Goal: Task Accomplishment & Management: Use online tool/utility

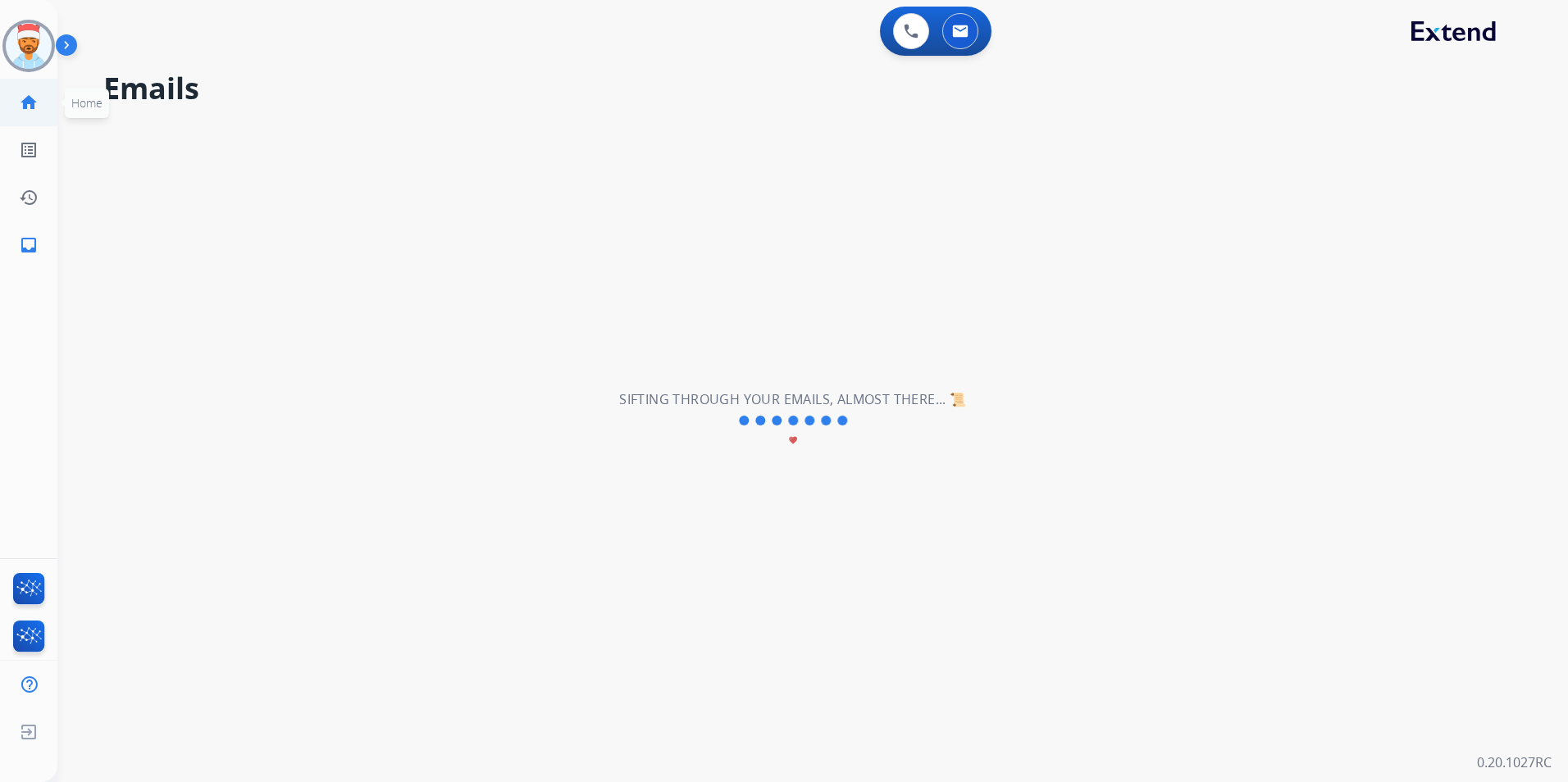
click at [37, 95] on mat-icon "home" at bounding box center [28, 102] width 19 height 19
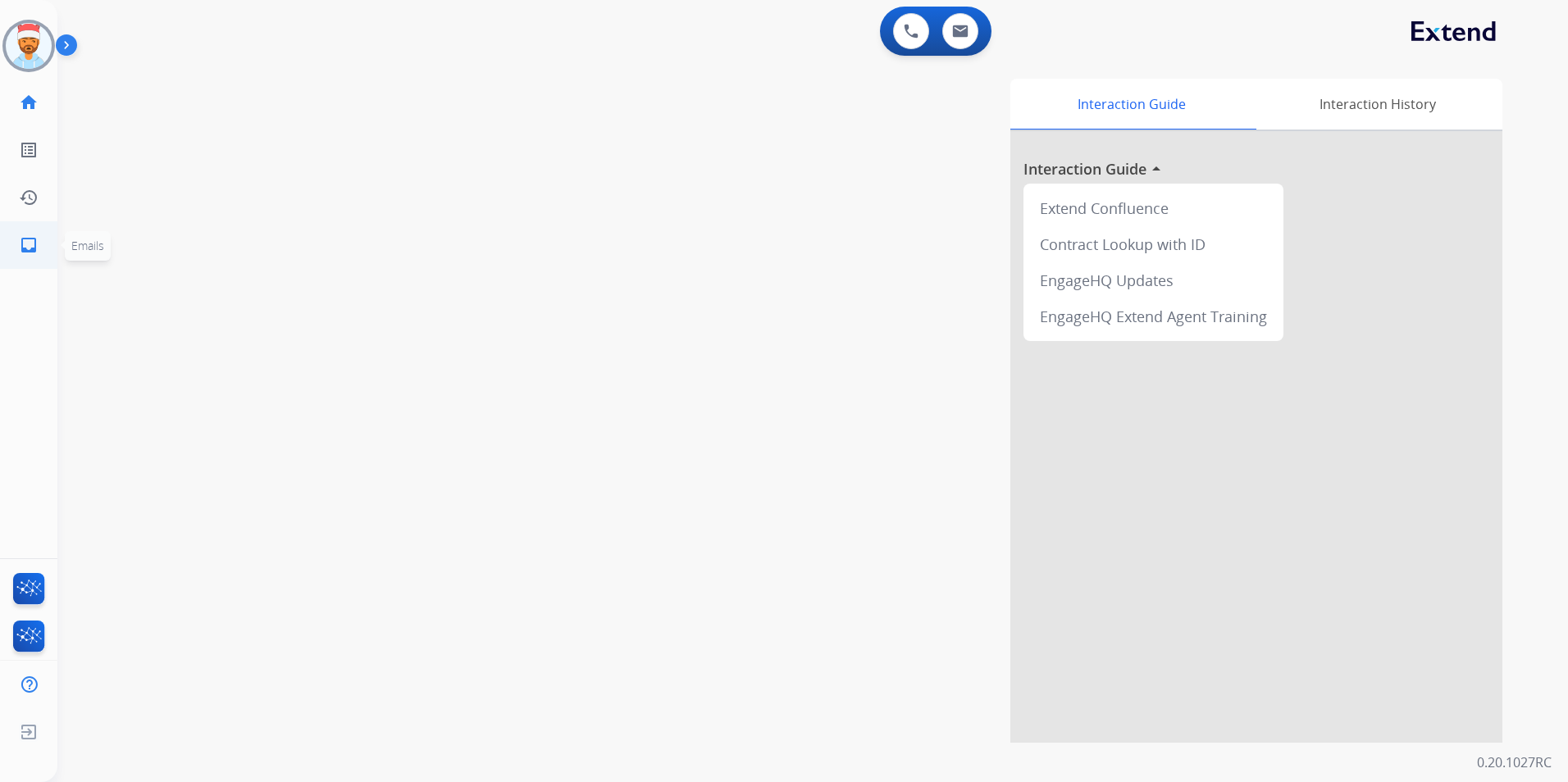
click at [27, 253] on mat-icon "inbox" at bounding box center [28, 244] width 19 height 19
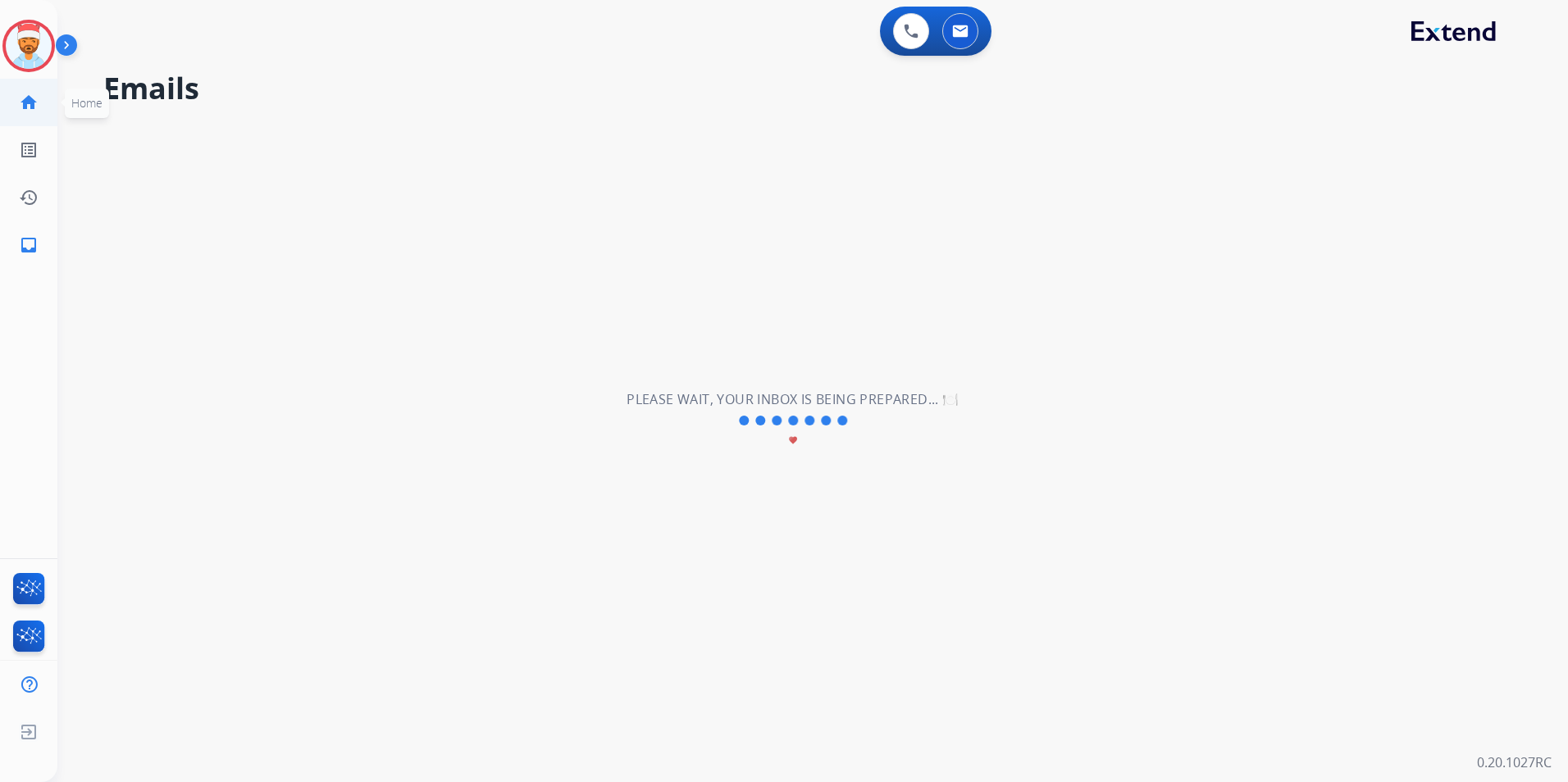
click at [25, 104] on mat-icon "home" at bounding box center [28, 102] width 19 height 19
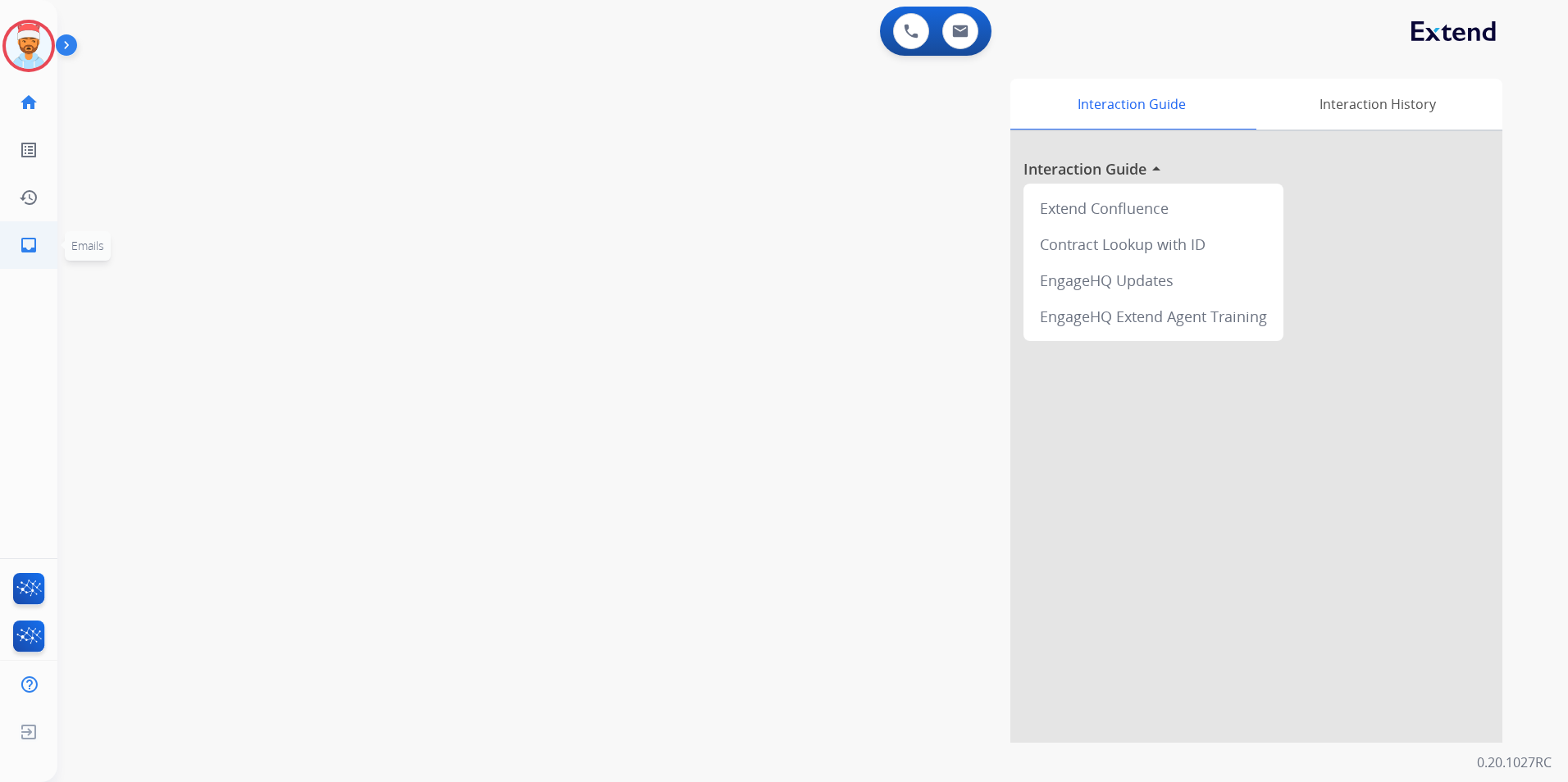
click at [19, 250] on mat-icon "inbox" at bounding box center [28, 244] width 19 height 19
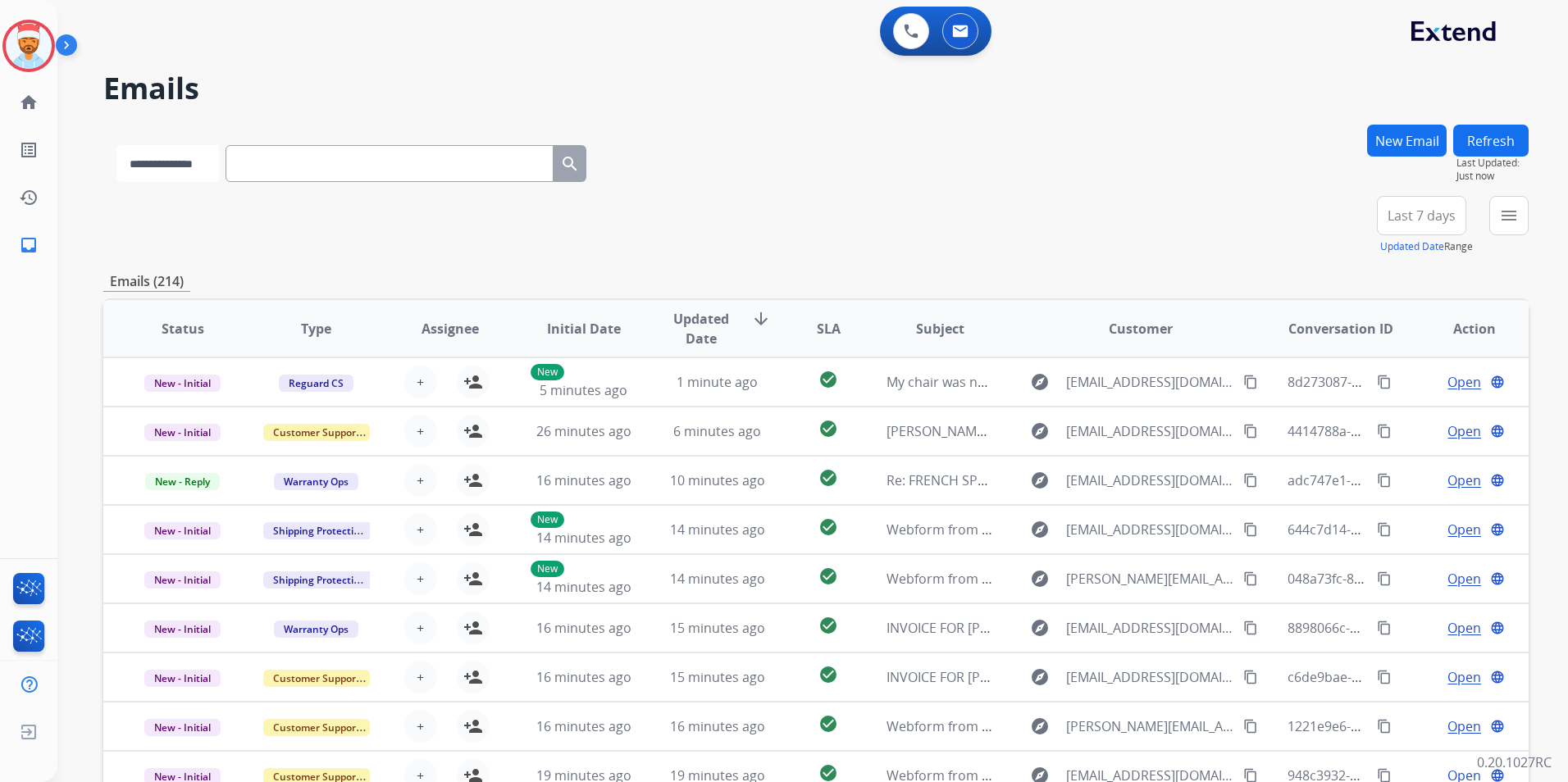
click at [209, 168] on select "**********" at bounding box center [168, 163] width 103 height 37
select select "**********"
click at [117, 145] on select "**********" at bounding box center [168, 163] width 103 height 37
click at [311, 165] on input "text" at bounding box center [390, 163] width 328 height 37
paste input "**********"
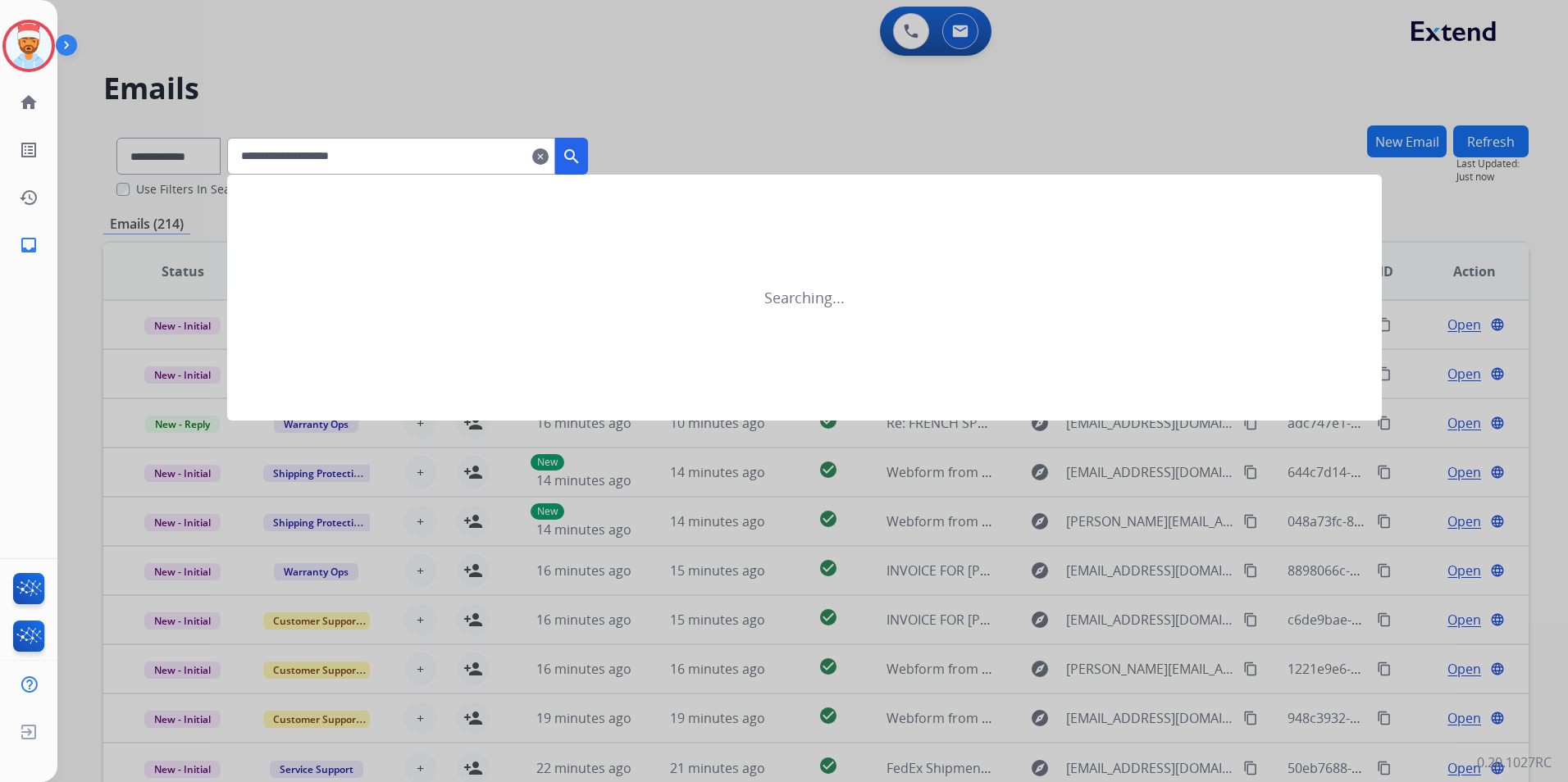
type input "**********"
click at [581, 162] on mat-icon "search" at bounding box center [571, 156] width 19 height 19
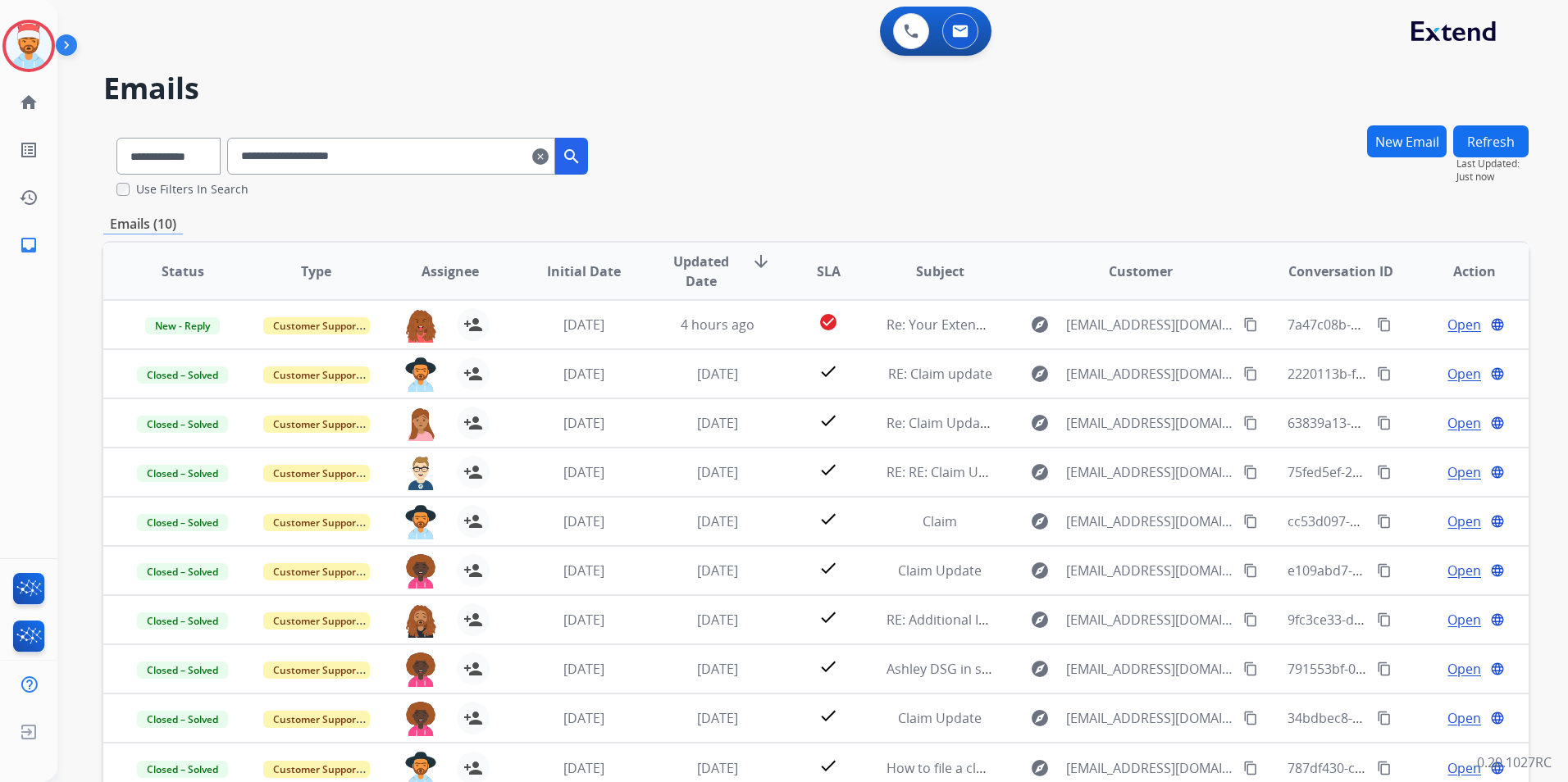
click at [826, 190] on div "**********" at bounding box center [816, 162] width 1426 height 73
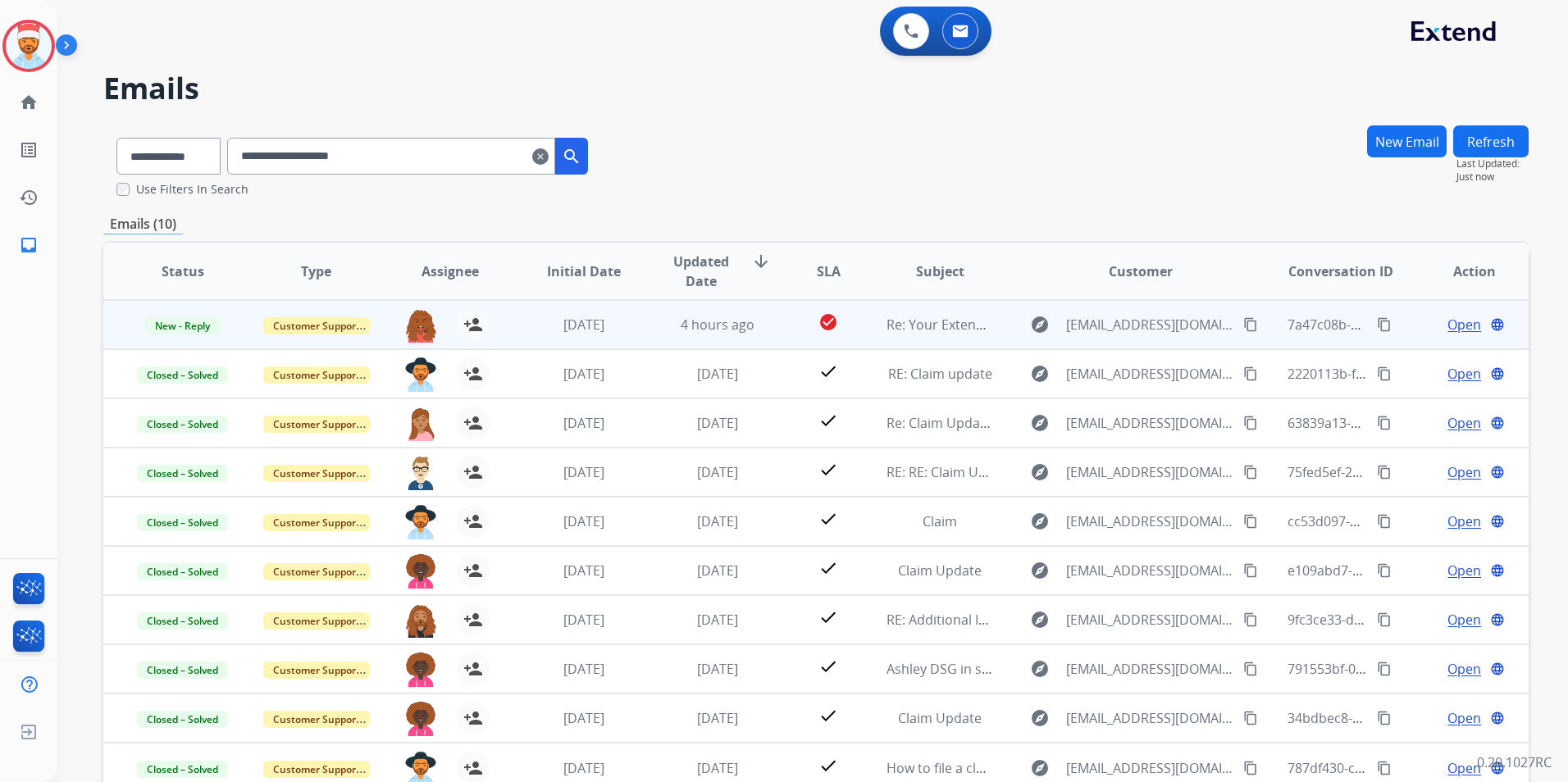
click at [776, 328] on td "check_circle" at bounding box center [816, 325] width 89 height 50
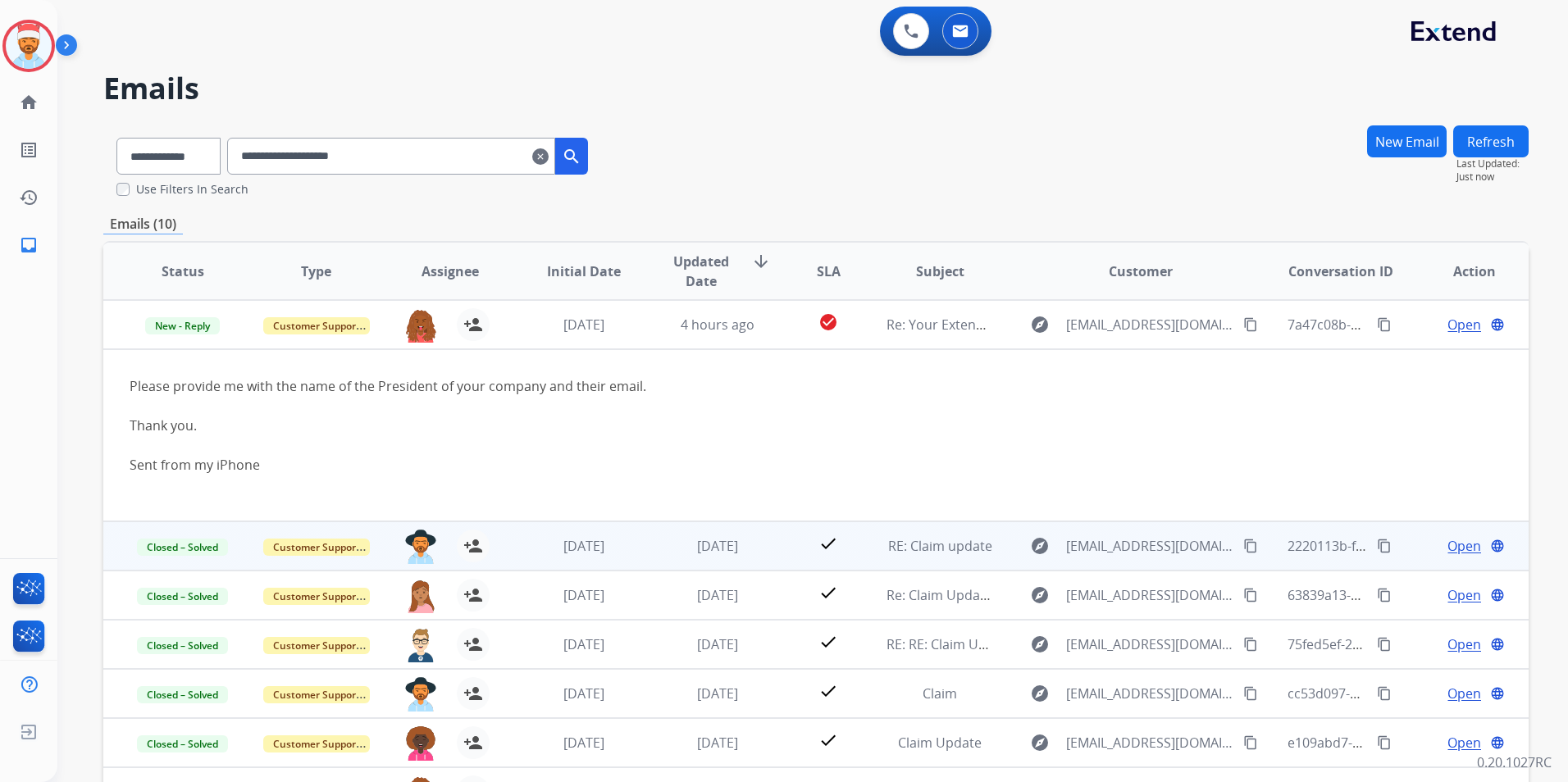
click at [647, 553] on td "[DATE]" at bounding box center [705, 546] width 134 height 50
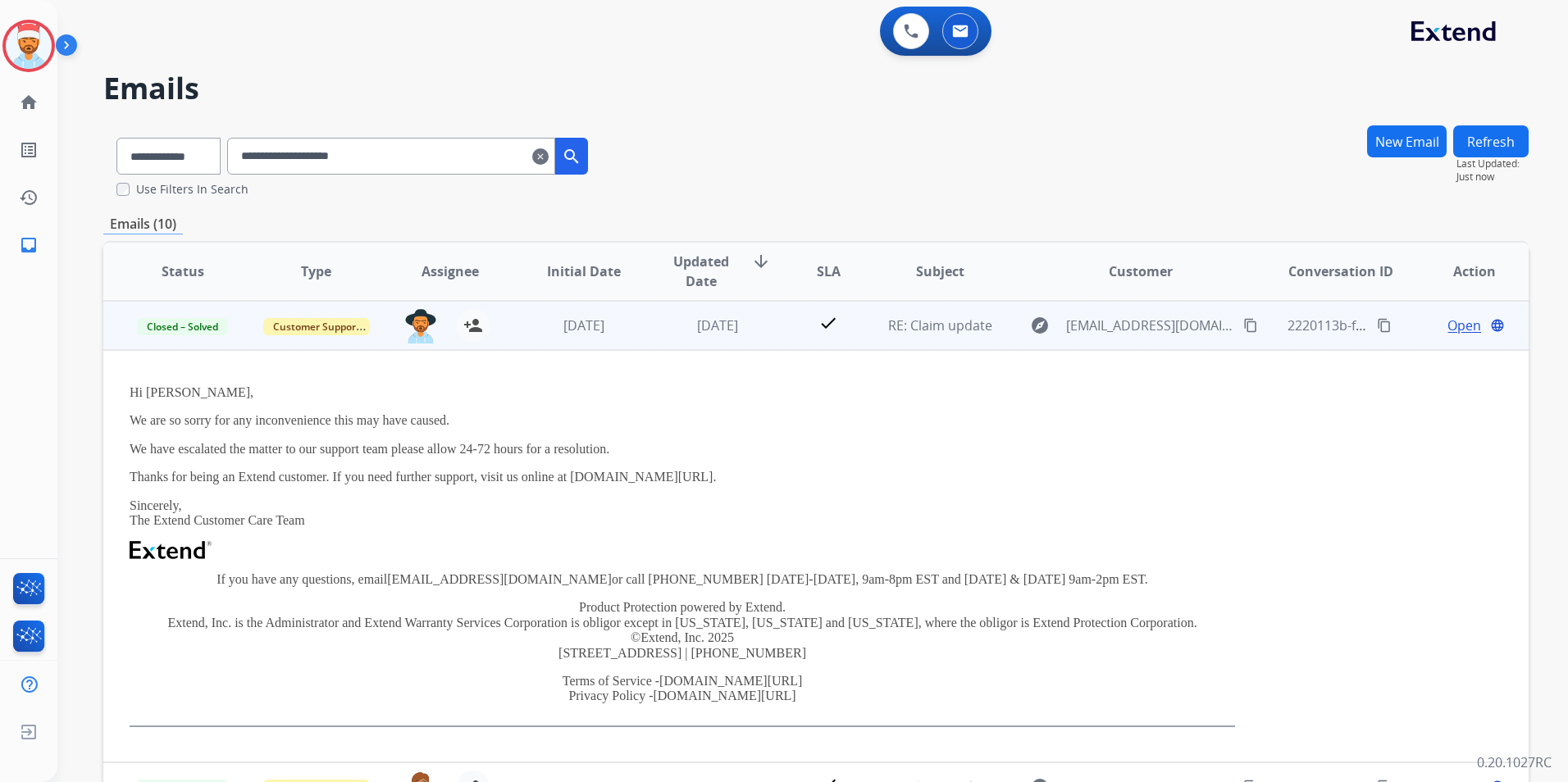
scroll to position [50, 0]
click at [789, 330] on td "check" at bounding box center [816, 325] width 89 height 50
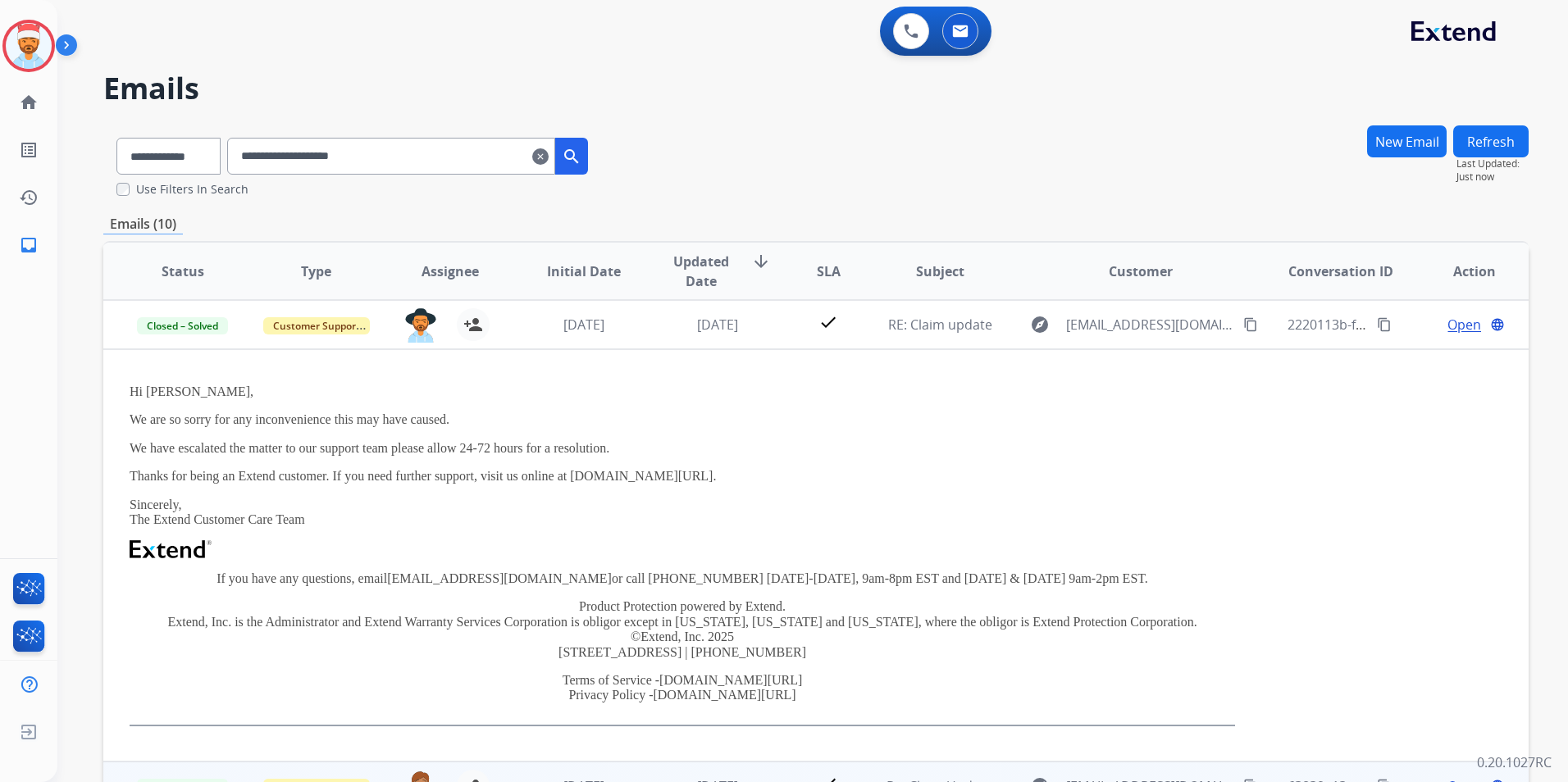
scroll to position [2, 0]
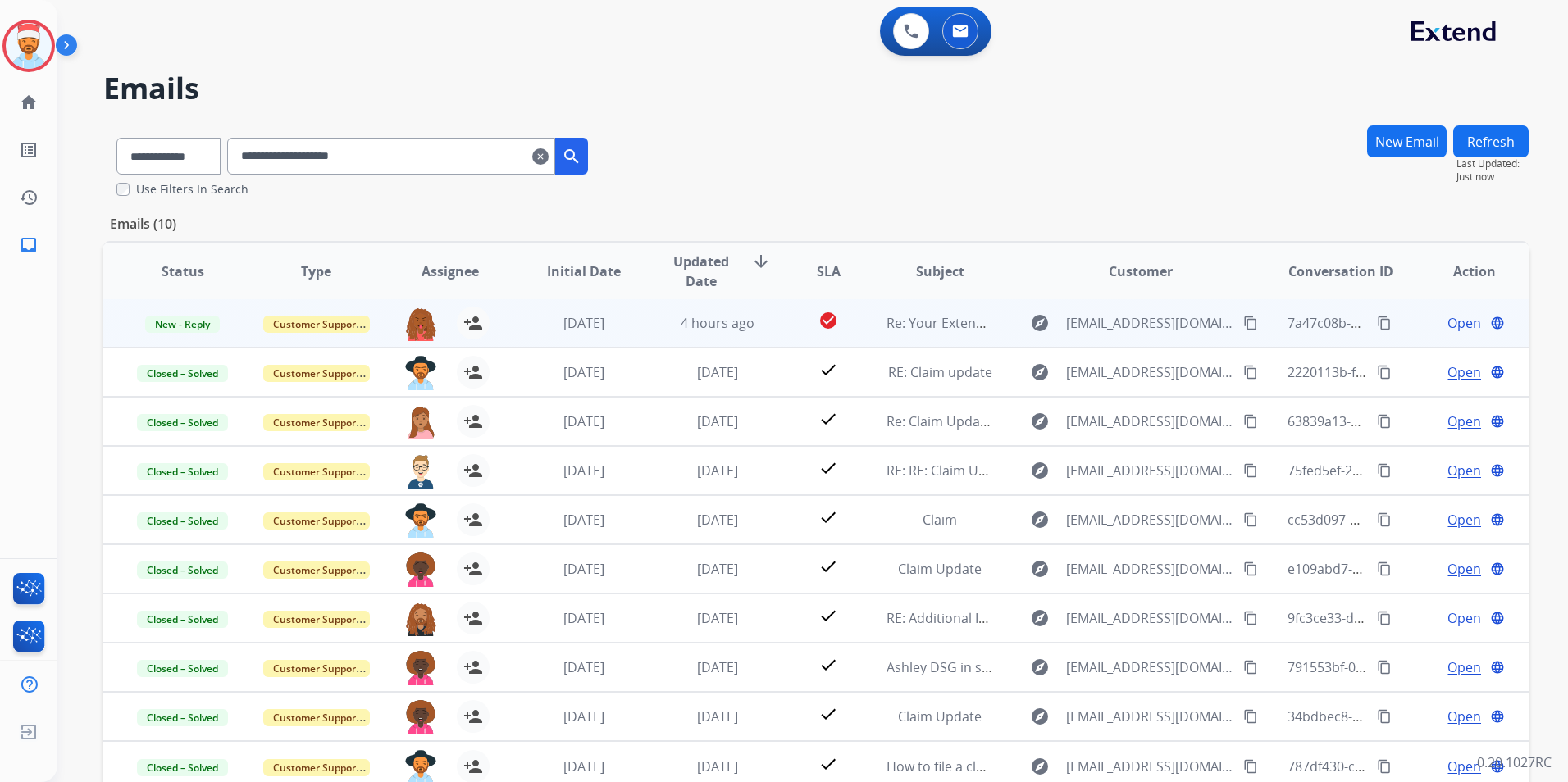
click at [508, 318] on td "[DATE]" at bounding box center [571, 323] width 134 height 50
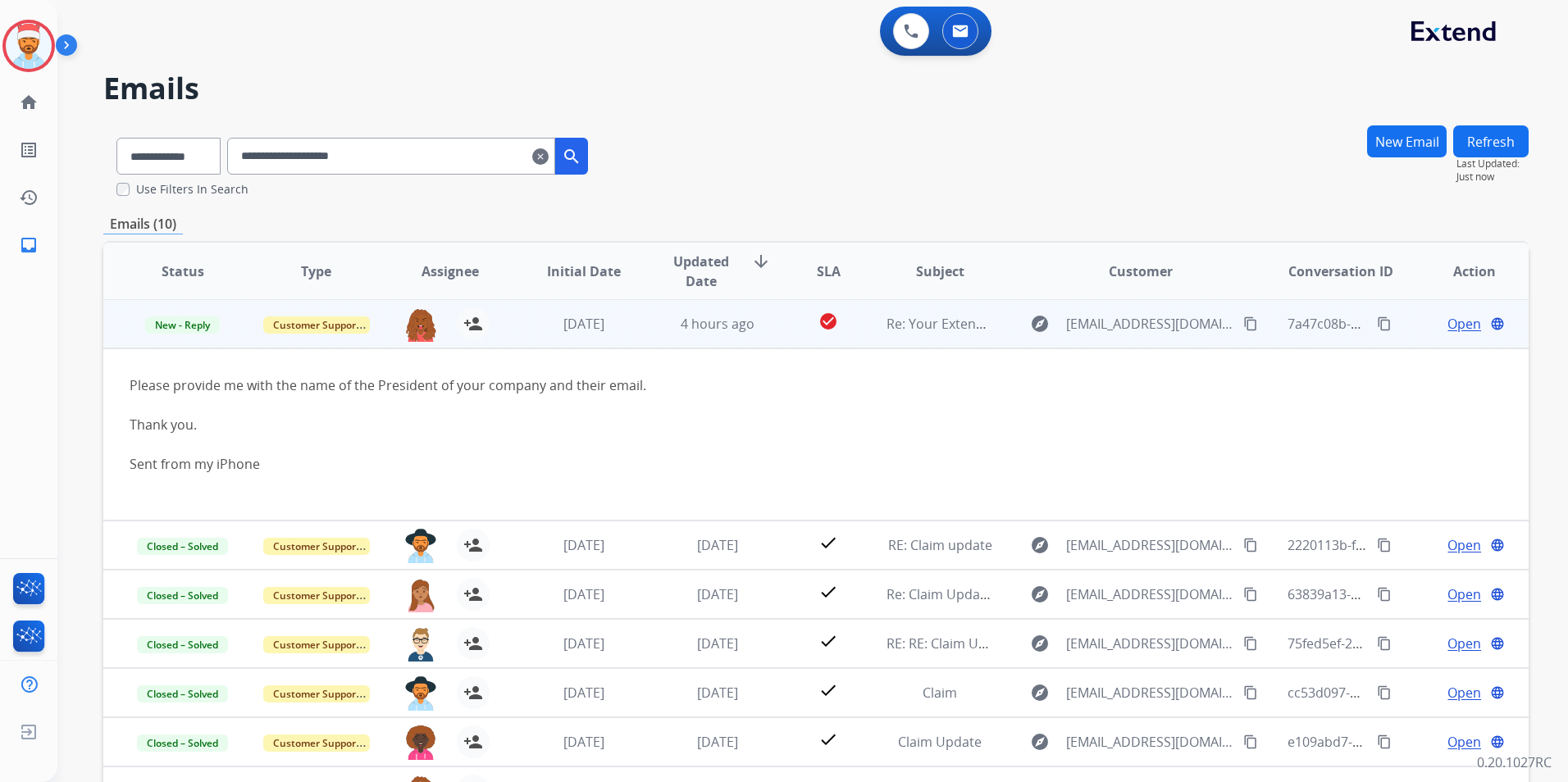
scroll to position [0, 0]
click at [1448, 329] on span "Open" at bounding box center [1464, 324] width 34 height 19
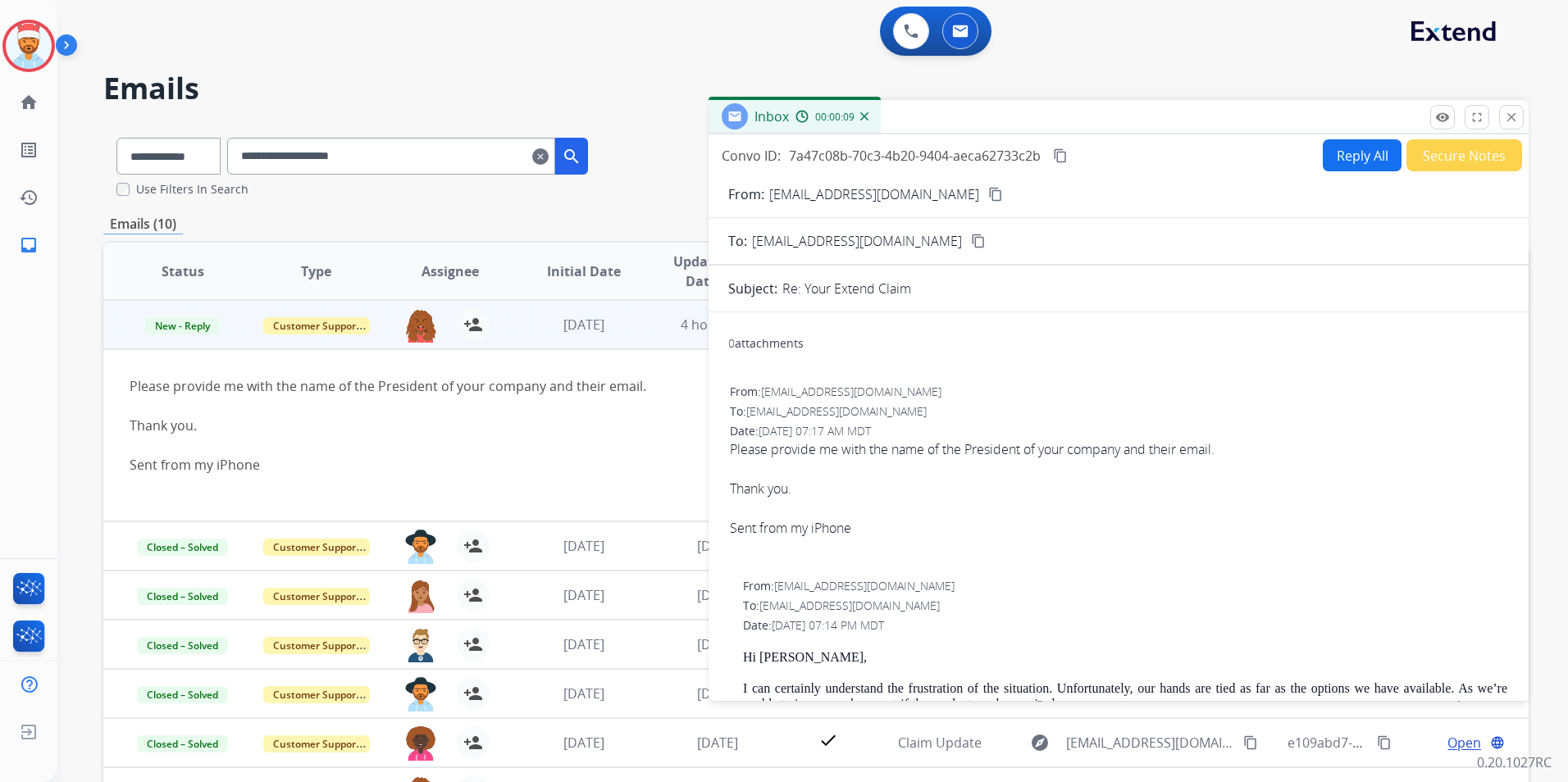
drag, startPoint x: 517, startPoint y: 327, endPoint x: 517, endPoint y: 305, distance: 22.0
click at [517, 326] on td "[DATE]" at bounding box center [571, 325] width 134 height 50
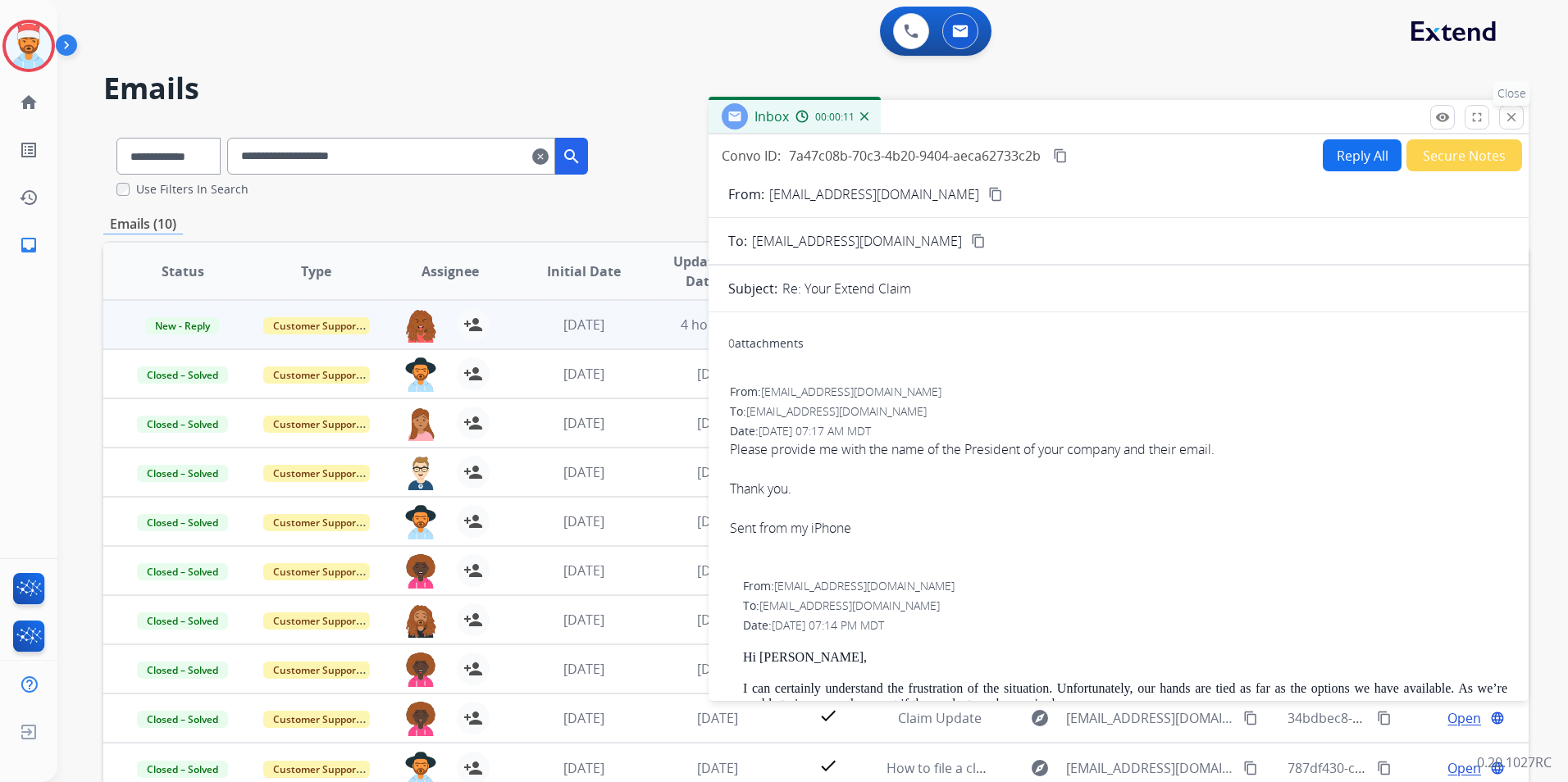
click at [1523, 121] on button "close Close" at bounding box center [1511, 117] width 25 height 25
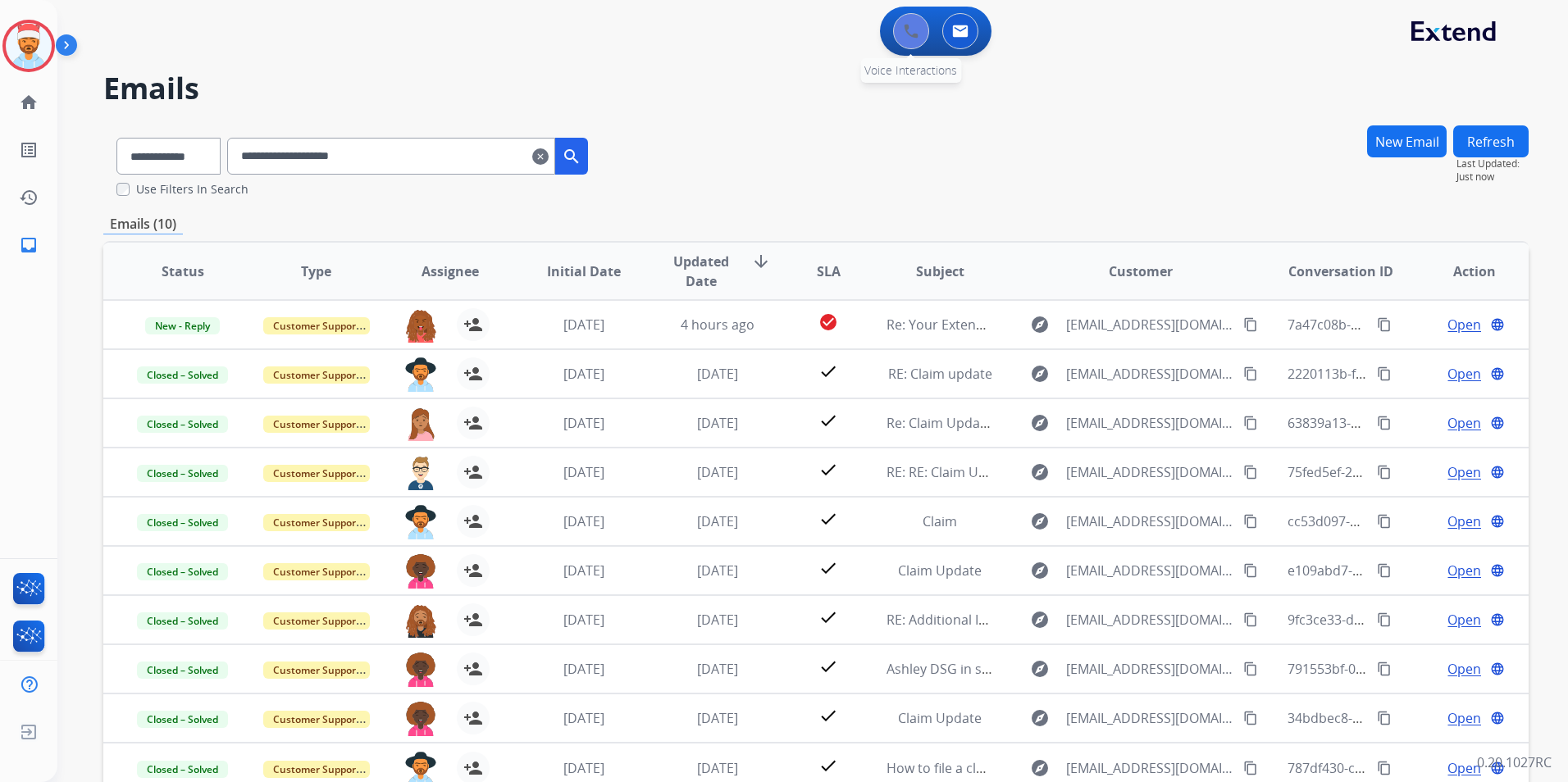
click at [916, 36] on img at bounding box center [912, 31] width 15 height 15
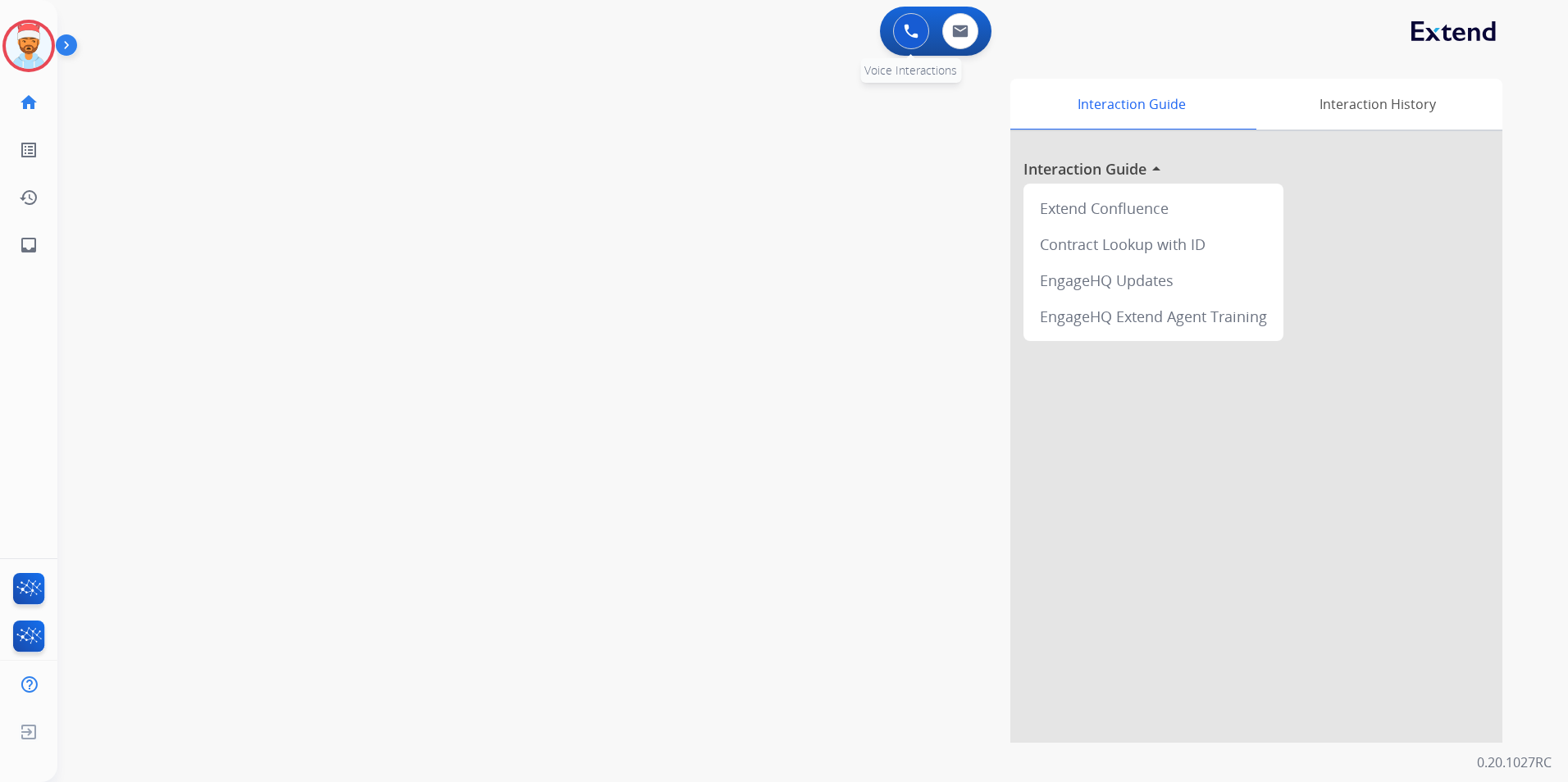
click at [917, 37] on img at bounding box center [912, 31] width 15 height 15
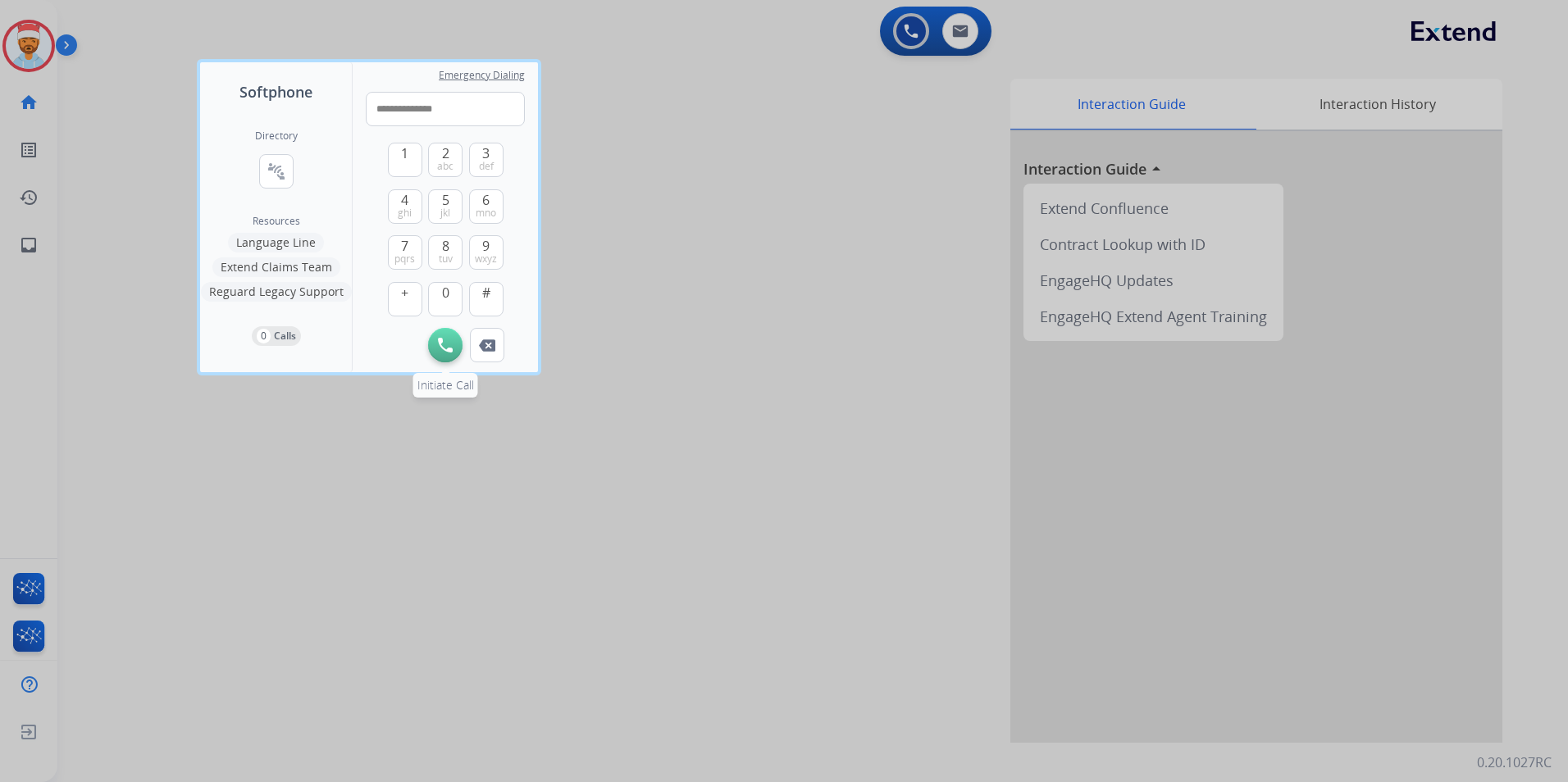
type input "**********"
click at [448, 345] on img at bounding box center [445, 345] width 15 height 15
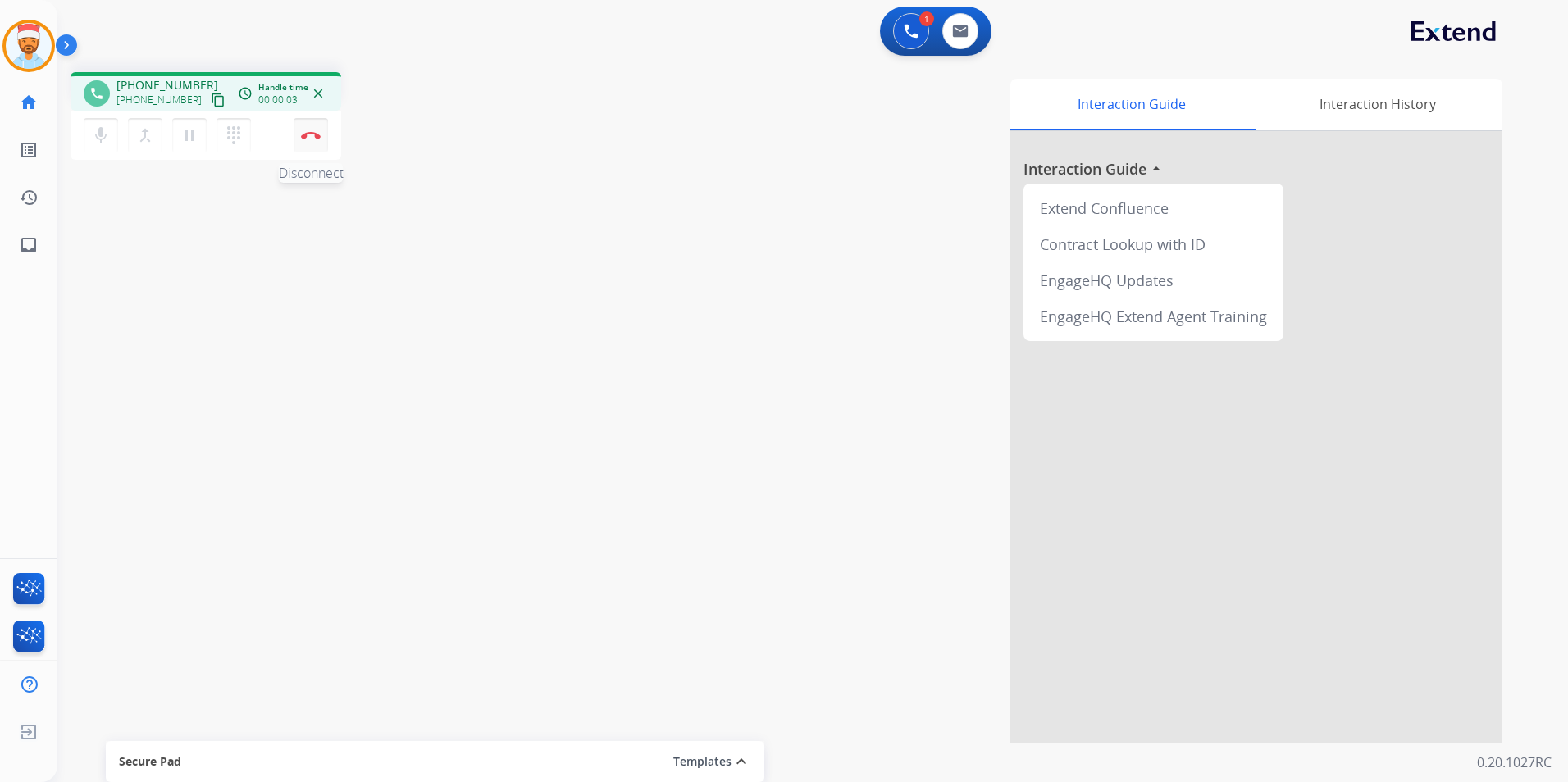
click at [311, 135] on img at bounding box center [310, 135] width 19 height 8
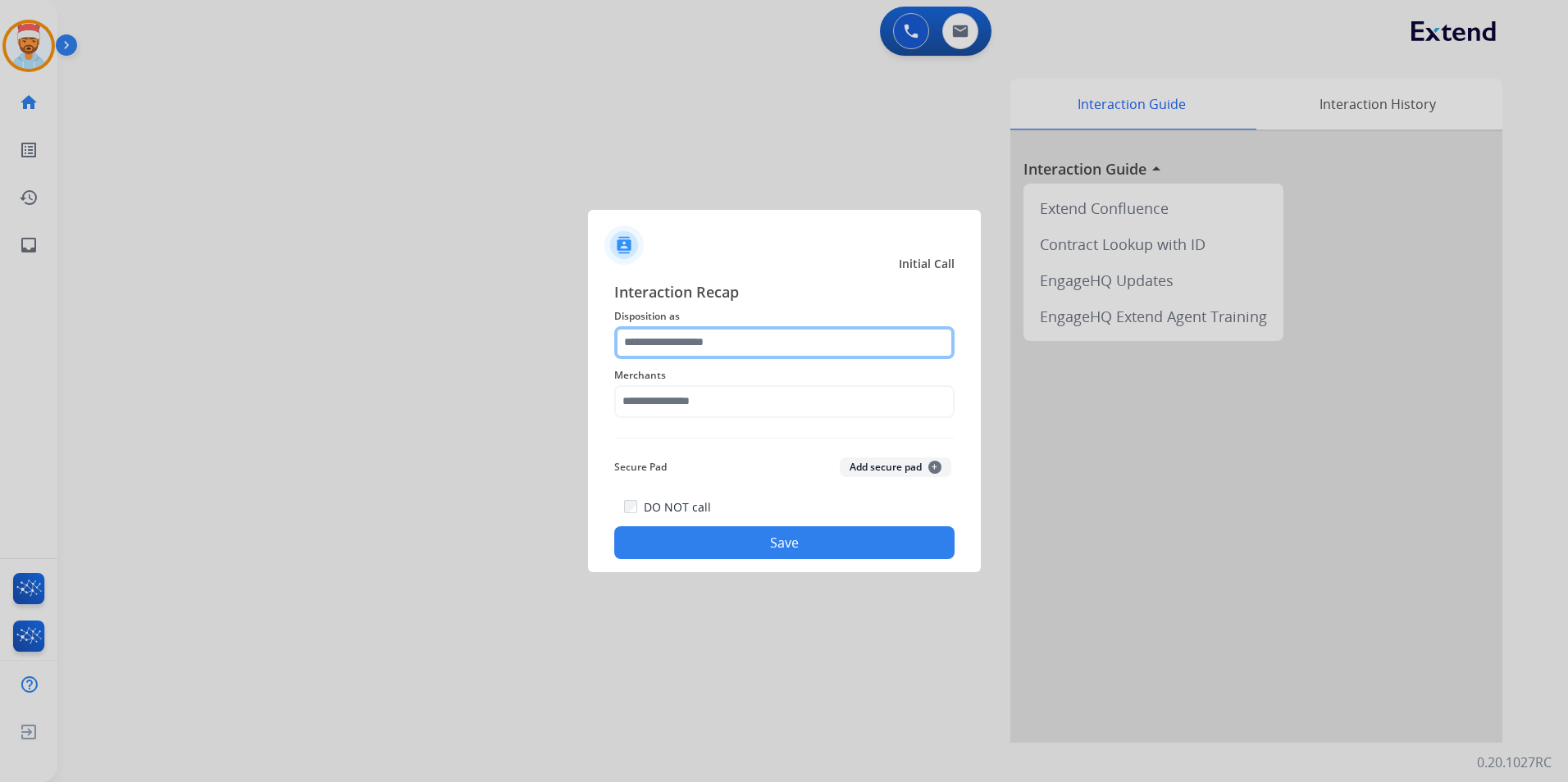
click at [734, 342] on input "text" at bounding box center [784, 343] width 341 height 33
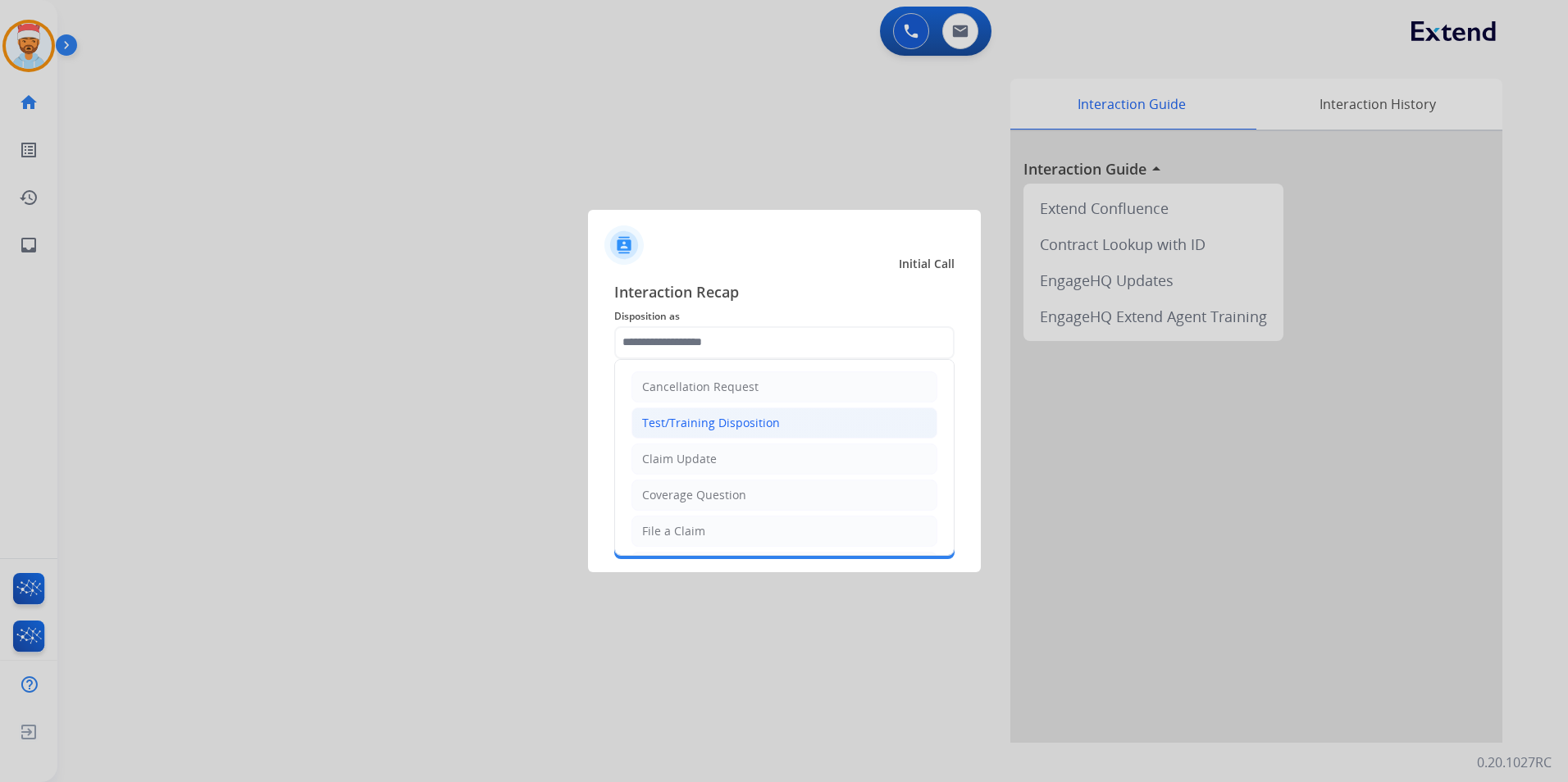
drag, startPoint x: 727, startPoint y: 421, endPoint x: 705, endPoint y: 464, distance: 48.3
click at [727, 420] on div "Test/Training Disposition" at bounding box center [711, 423] width 138 height 17
type input "**********"
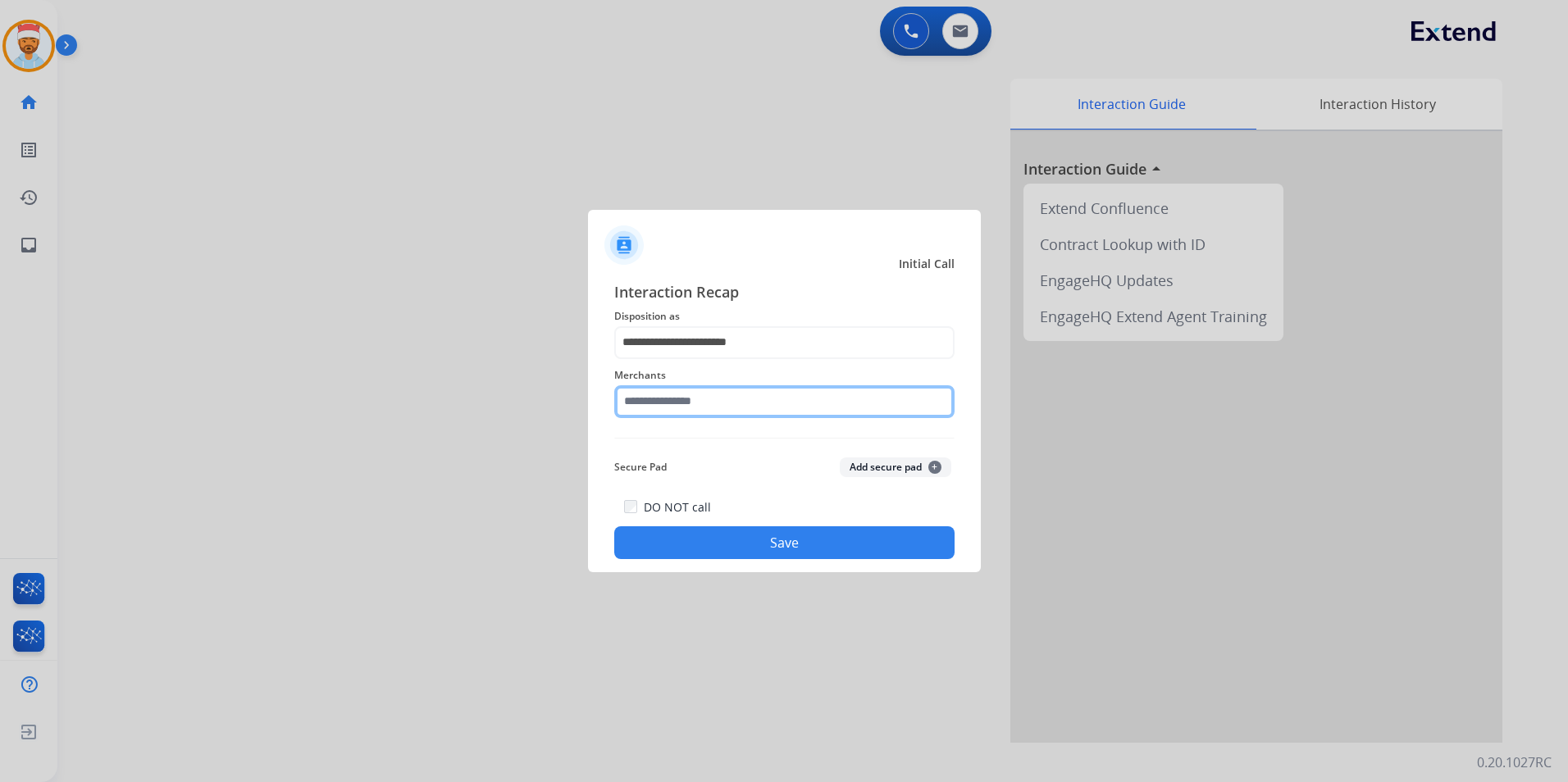
click at [688, 406] on input "text" at bounding box center [784, 402] width 341 height 33
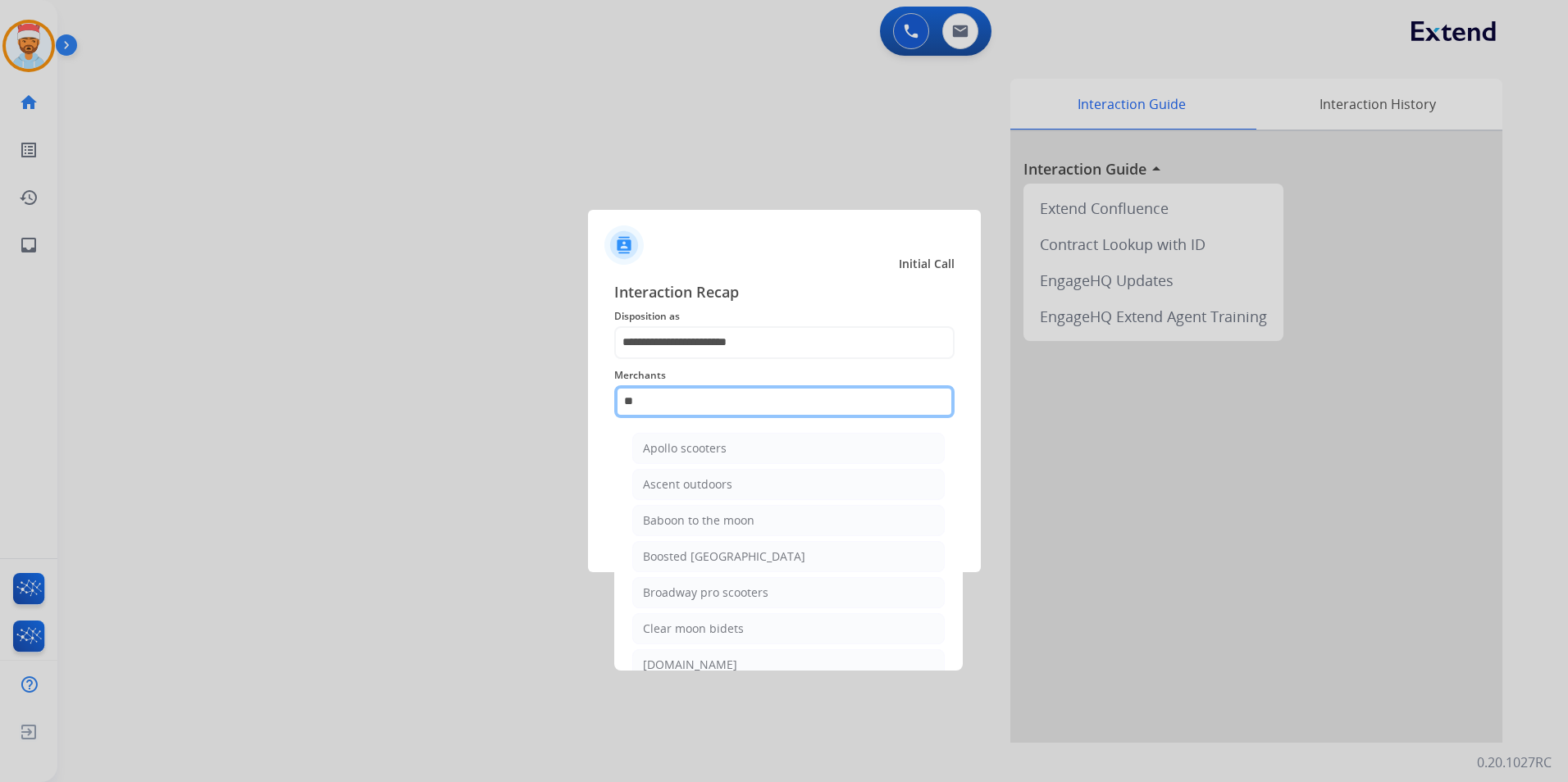
type input "*"
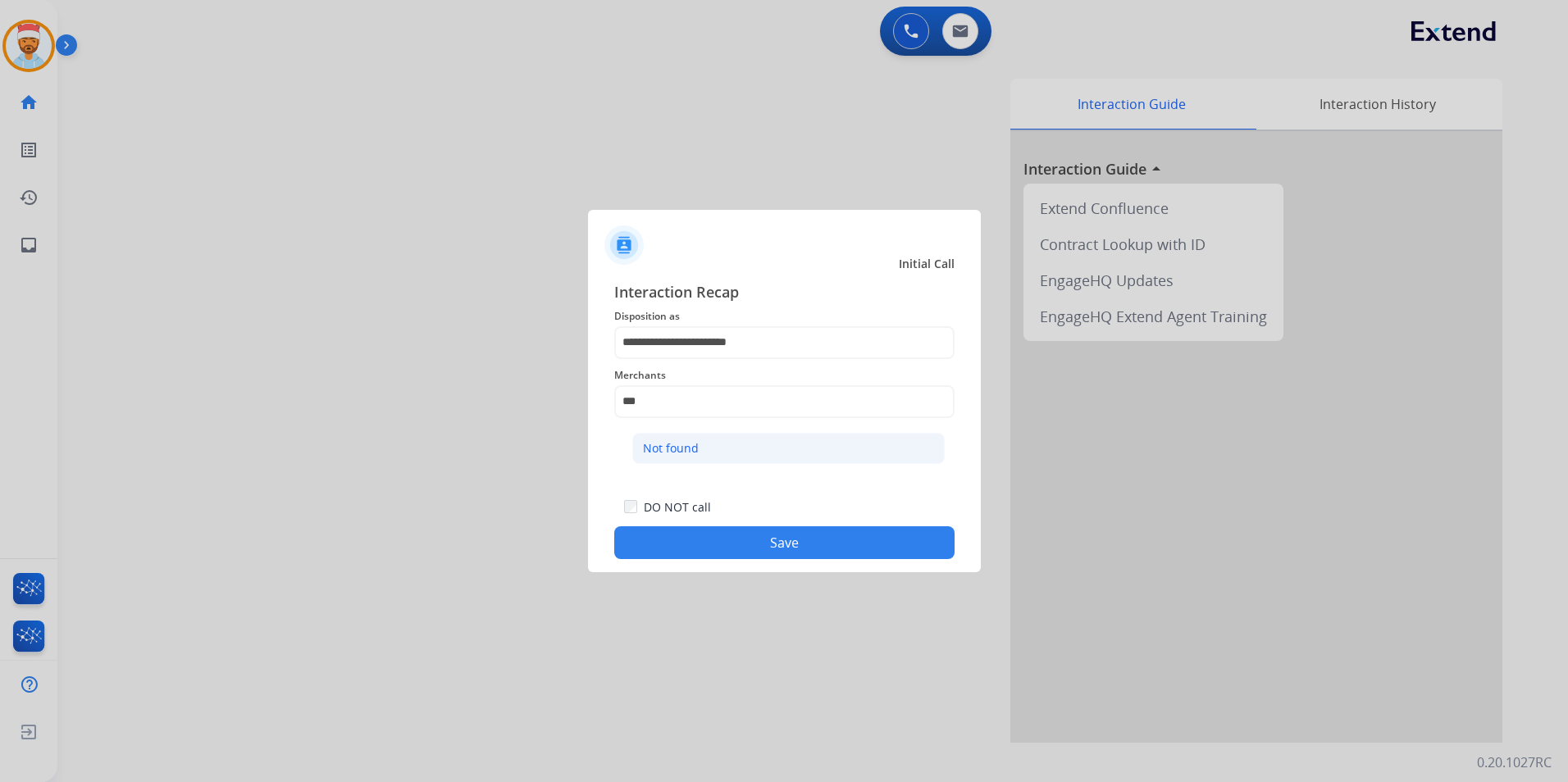
click at [681, 449] on div "Not found" at bounding box center [670, 449] width 56 height 17
type input "*********"
click at [819, 542] on button "Save" at bounding box center [784, 543] width 341 height 33
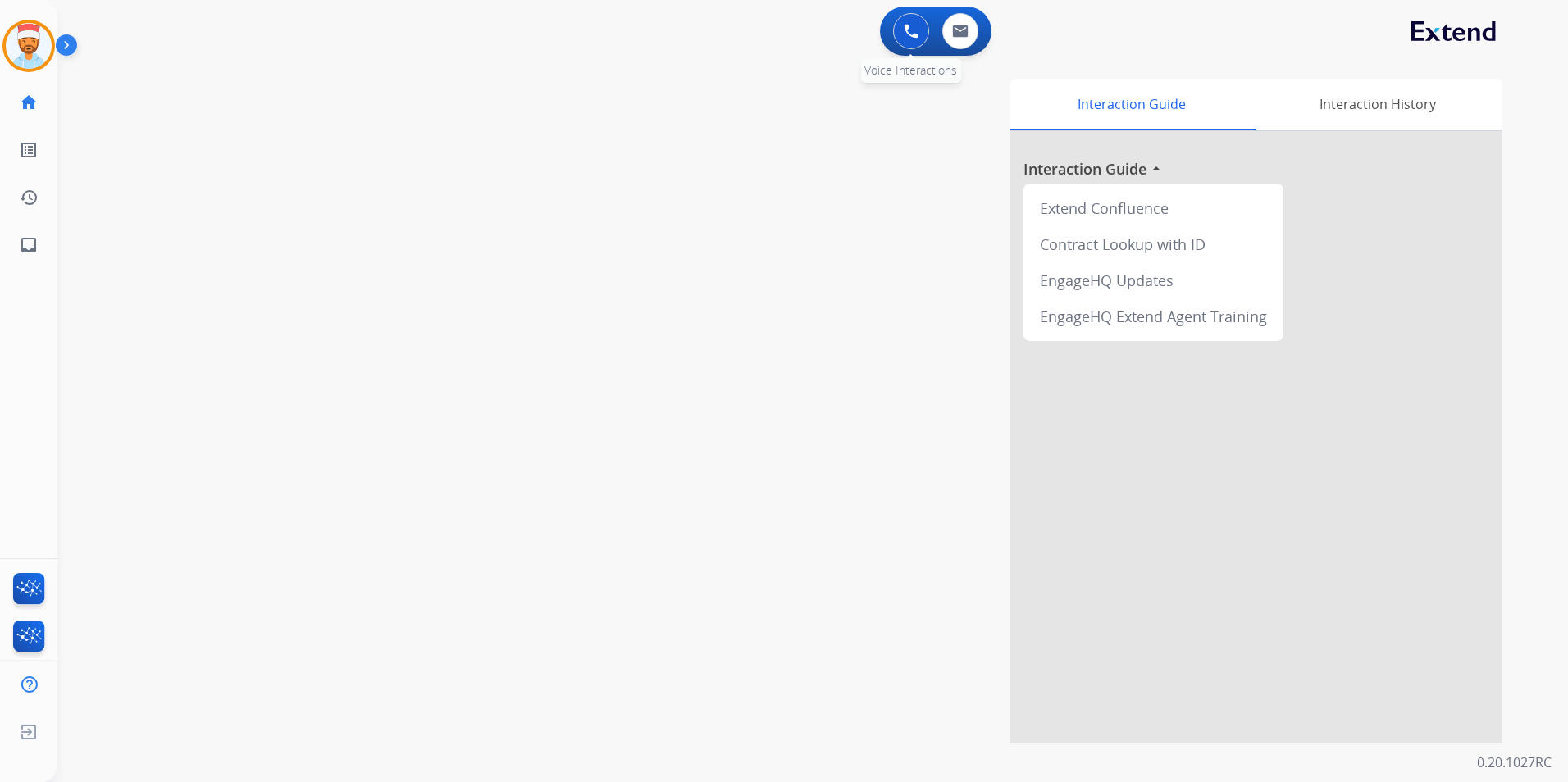
click at [925, 28] on button at bounding box center [911, 30] width 36 height 36
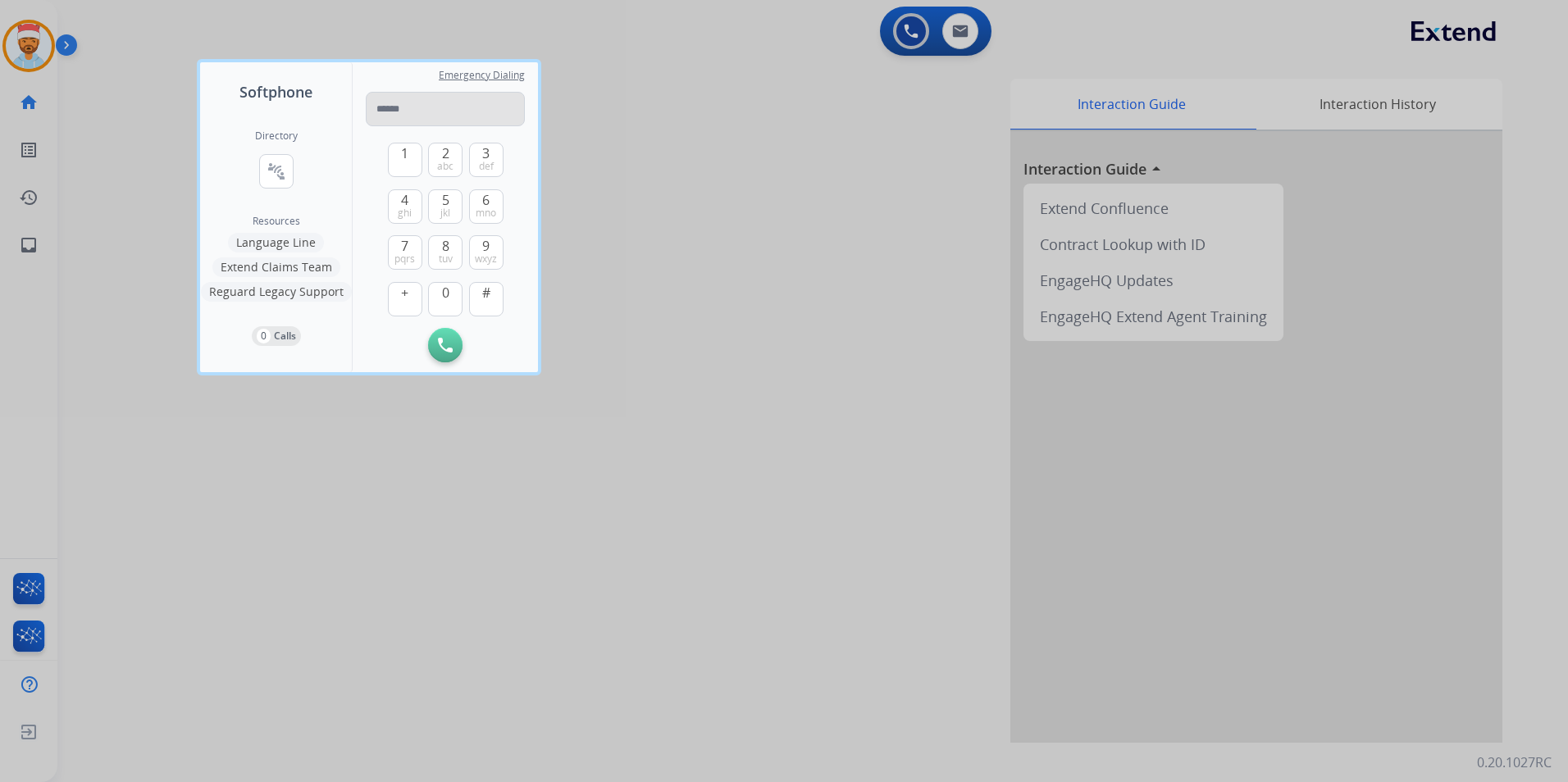
click at [400, 117] on input "tel" at bounding box center [444, 109] width 159 height 35
type input "**********"
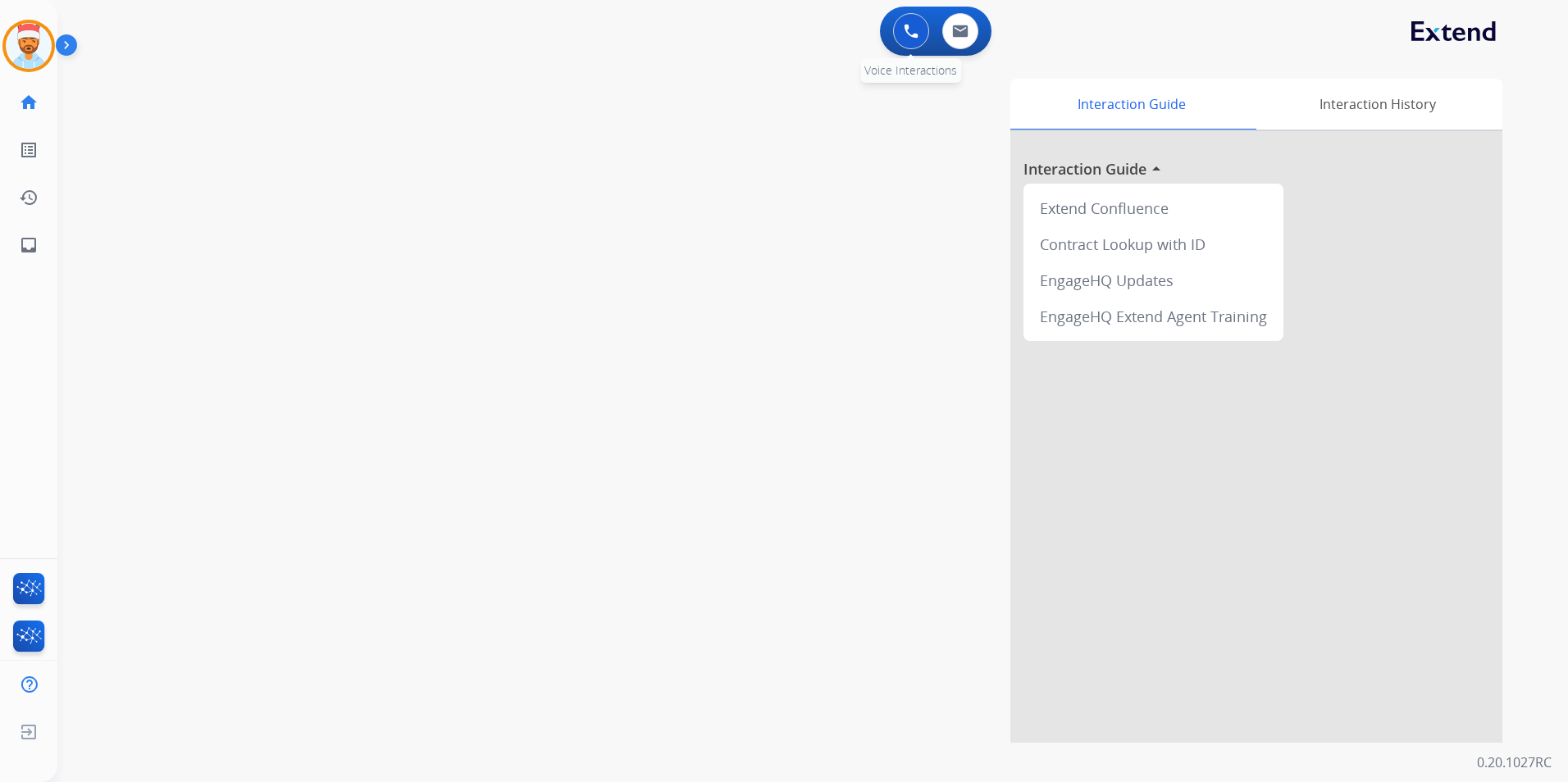
click at [887, 36] on div "0 Voice Interactions" at bounding box center [912, 30] width 50 height 36
click at [904, 35] on img at bounding box center [912, 31] width 15 height 15
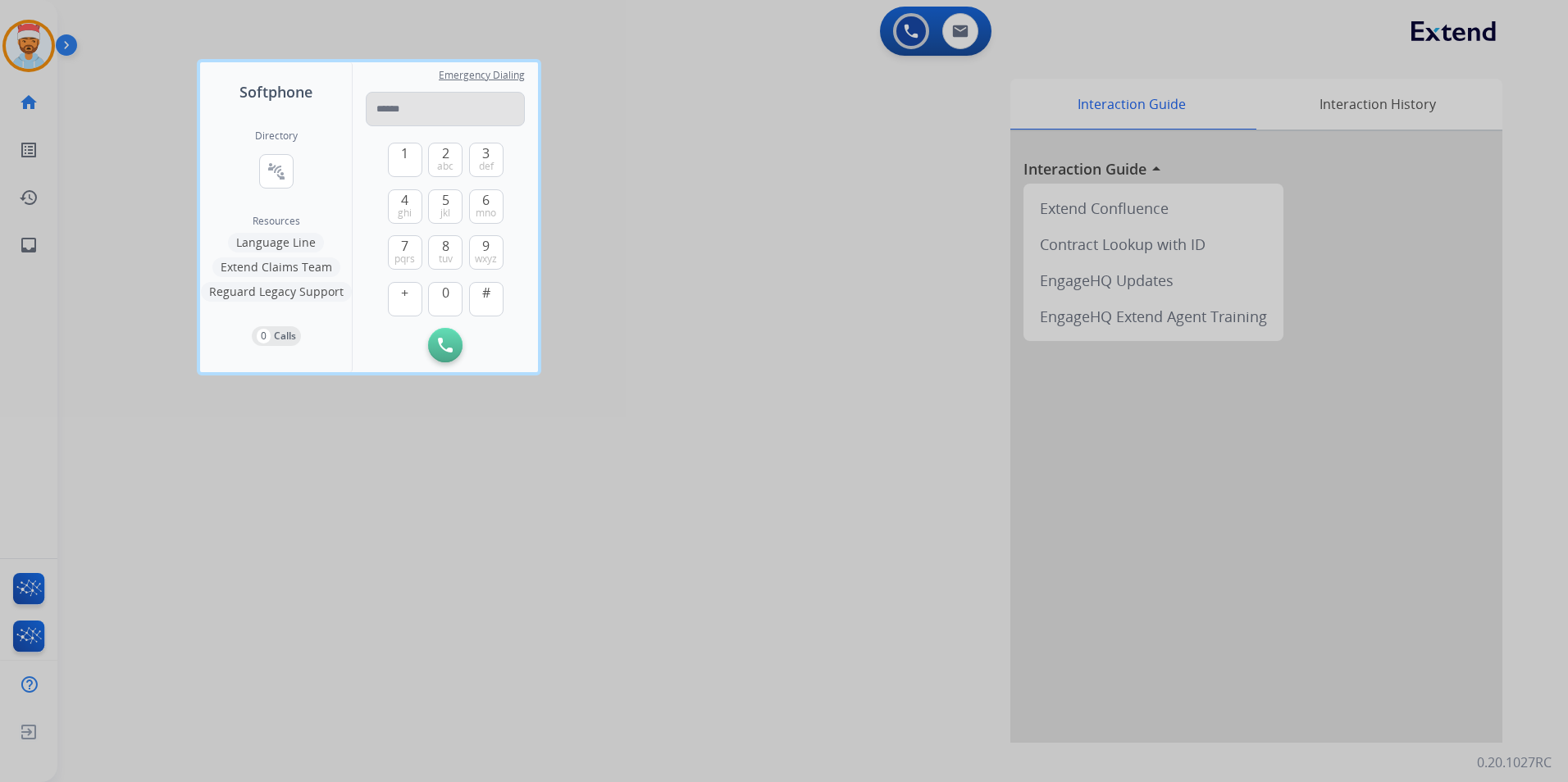
click at [426, 117] on input "tel" at bounding box center [444, 109] width 159 height 35
type input "**********"
click at [442, 341] on img at bounding box center [445, 345] width 15 height 15
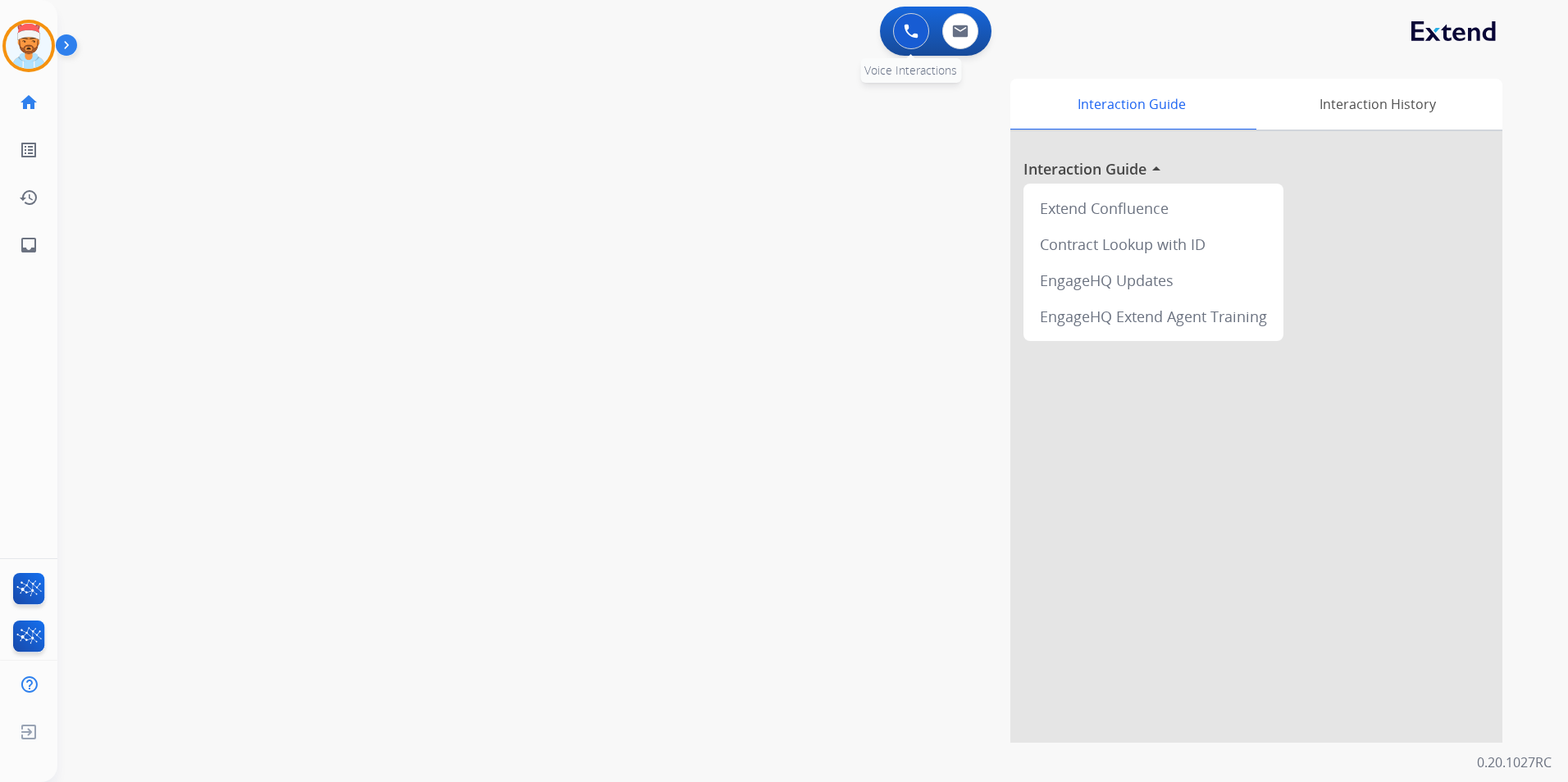
click at [901, 35] on button at bounding box center [911, 30] width 36 height 36
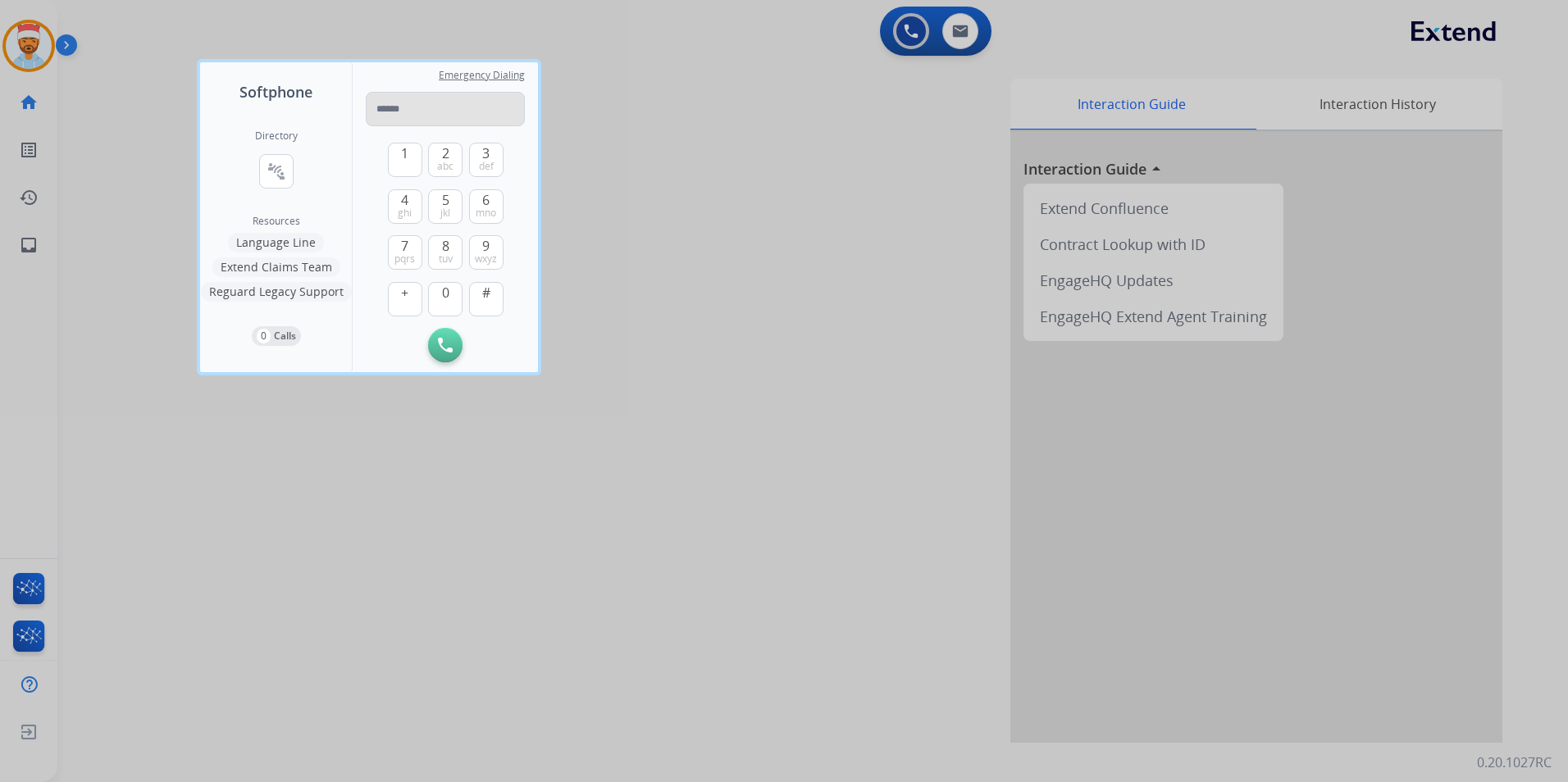
click at [441, 119] on input "tel" at bounding box center [444, 109] width 159 height 35
type input "**********"
click at [447, 350] on img at bounding box center [445, 345] width 15 height 15
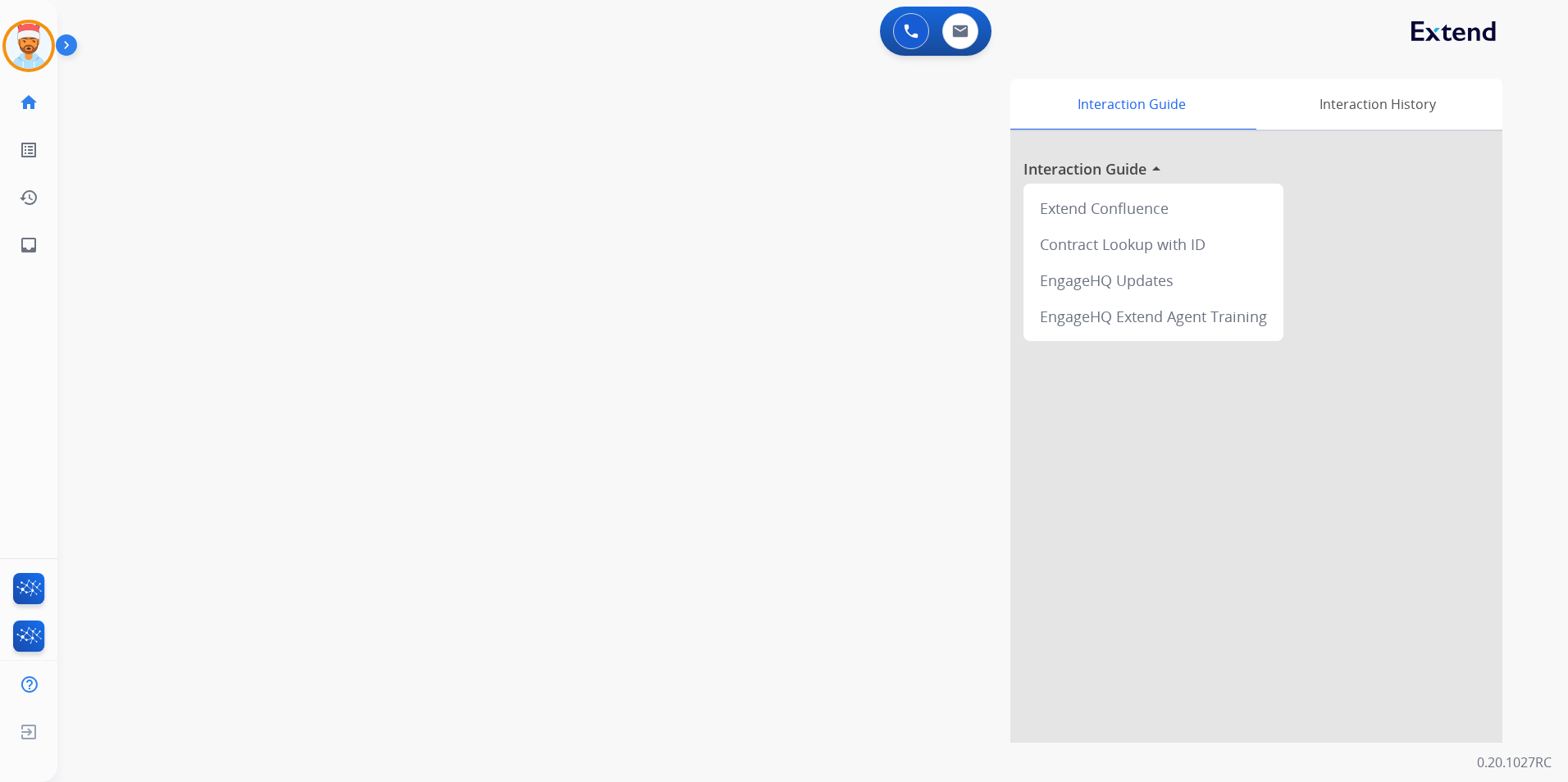
click at [445, 350] on div "swap_horiz Break voice bridge close_fullscreen Connect 3-Way Call merge_type Se…" at bounding box center [793, 400] width 1472 height 684
click at [904, 34] on img at bounding box center [912, 31] width 15 height 15
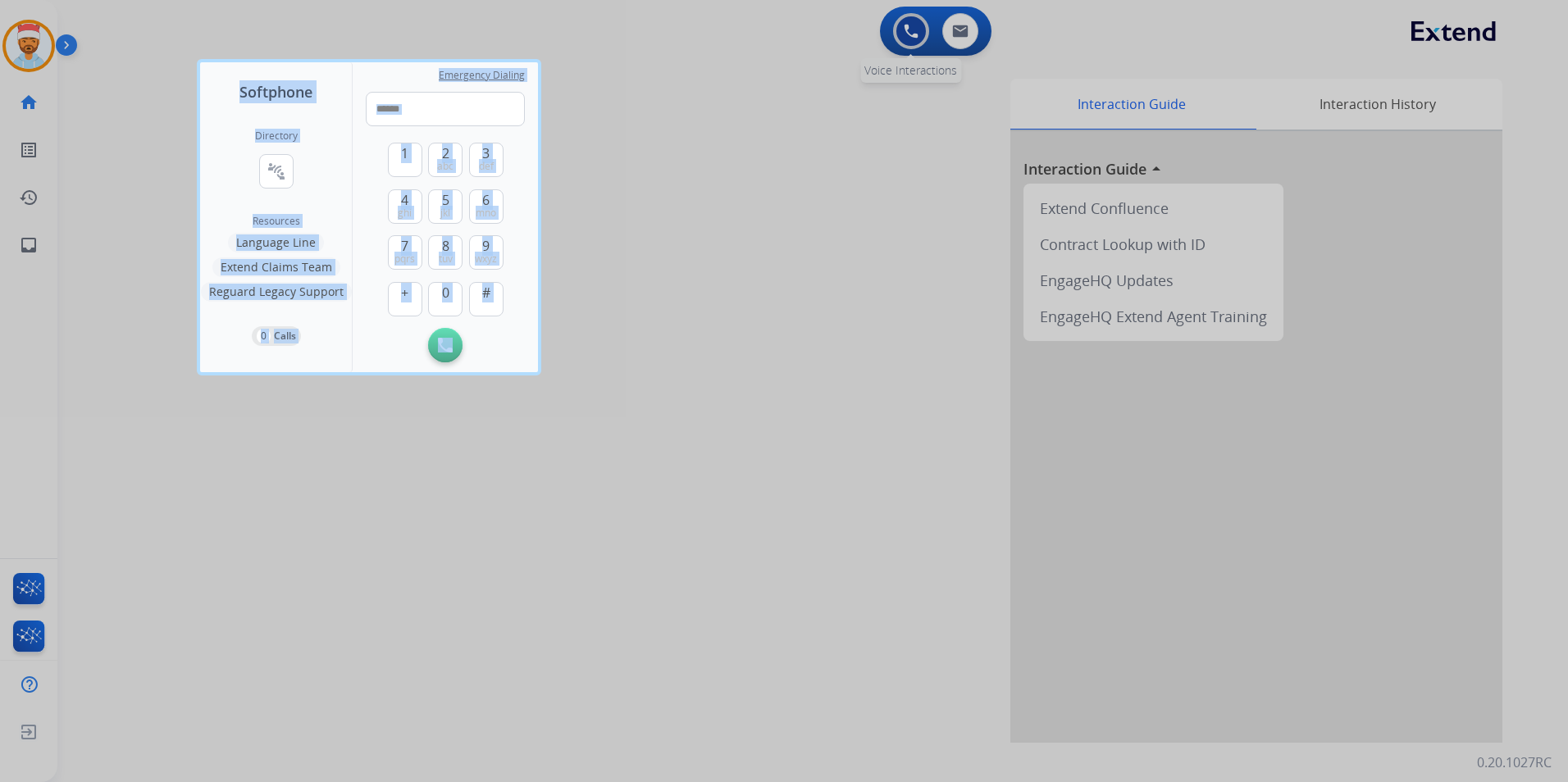
click at [903, 33] on div at bounding box center [784, 391] width 1568 height 782
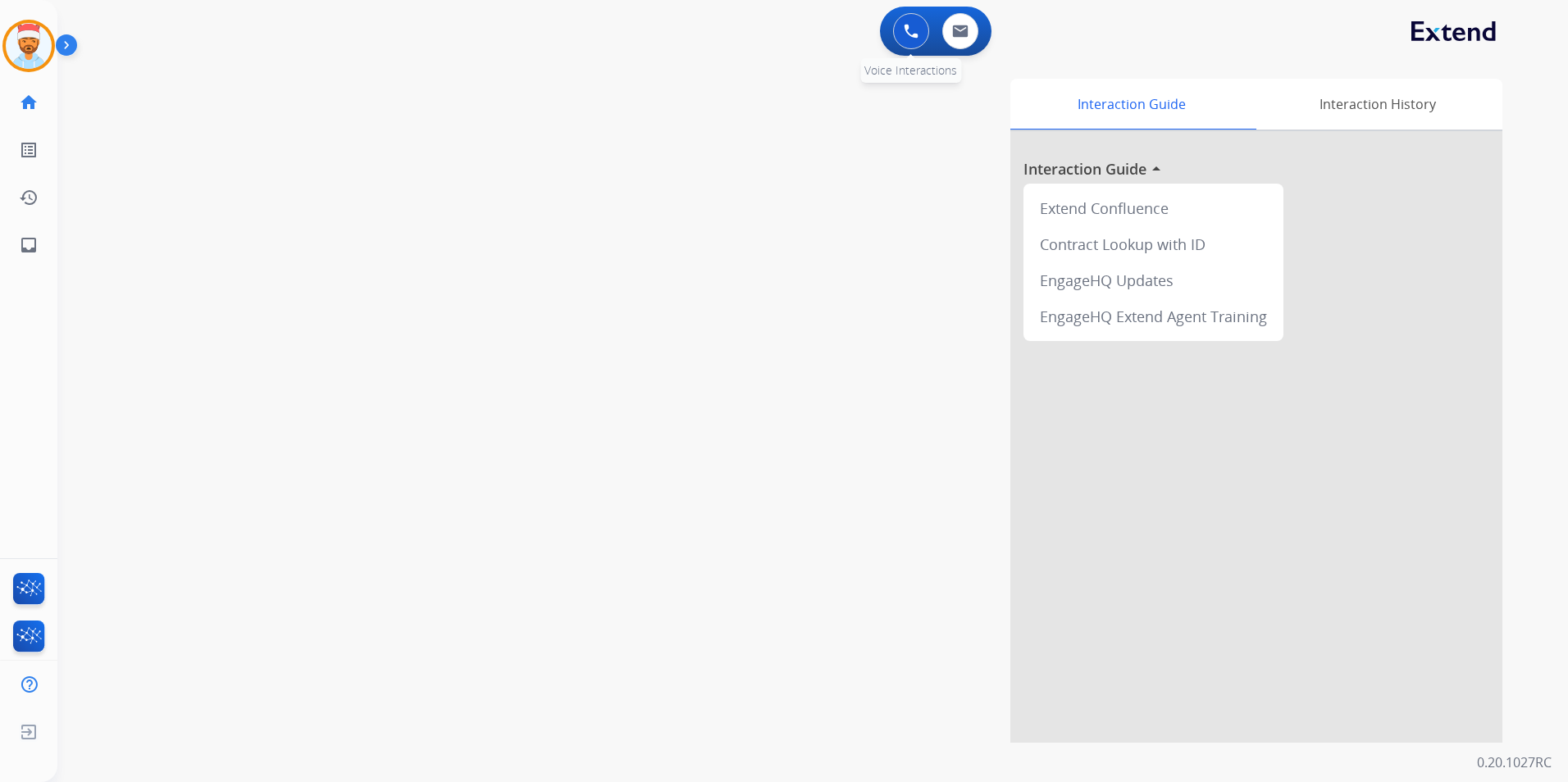
click at [903, 33] on button at bounding box center [911, 30] width 36 height 36
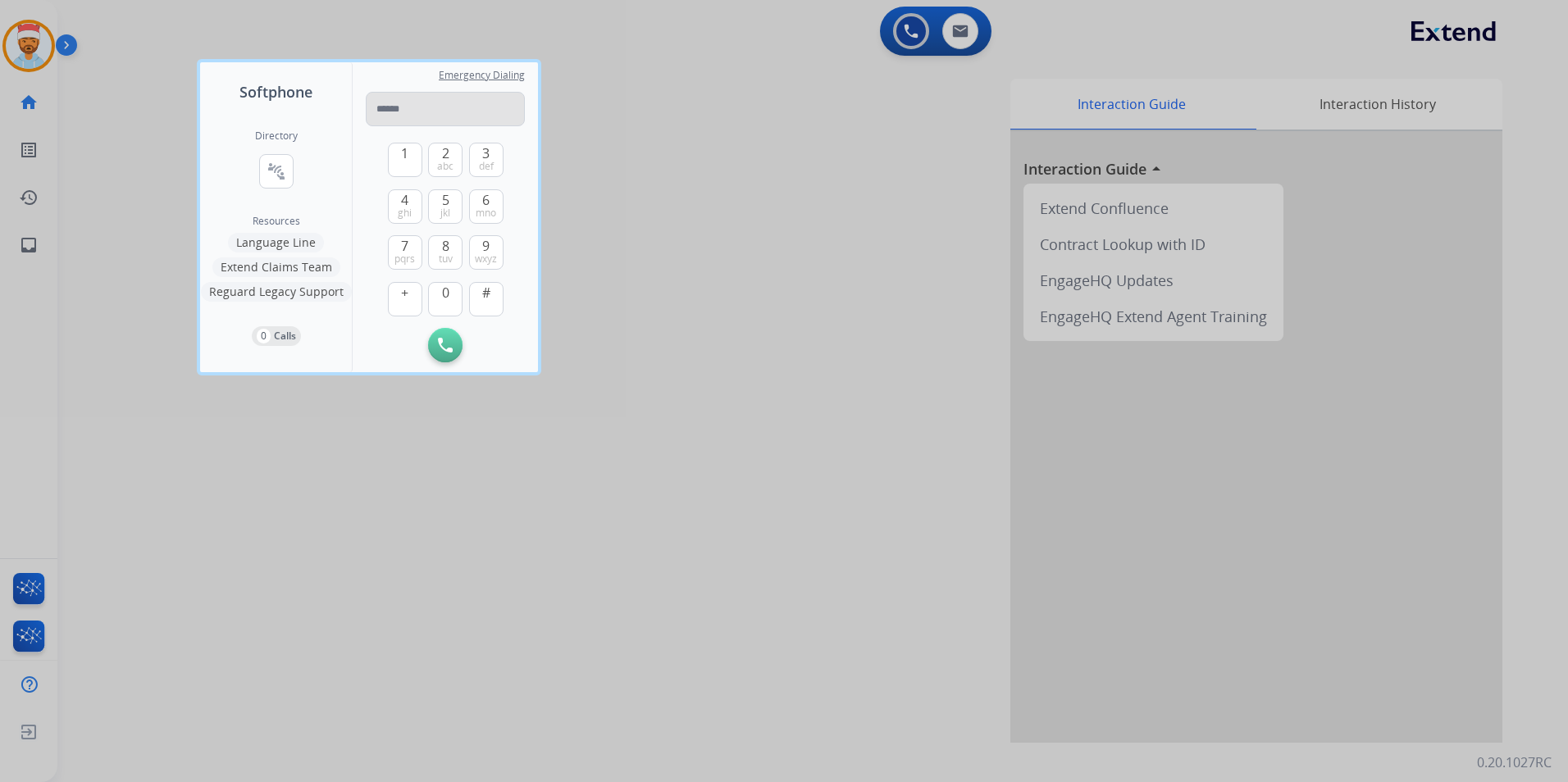
drag, startPoint x: 470, startPoint y: 89, endPoint x: 467, endPoint y: 110, distance: 21.2
click at [467, 101] on div "Emergency Dialing" at bounding box center [444, 104] width 159 height 44
click at [468, 110] on input "tel" at bounding box center [444, 109] width 159 height 35
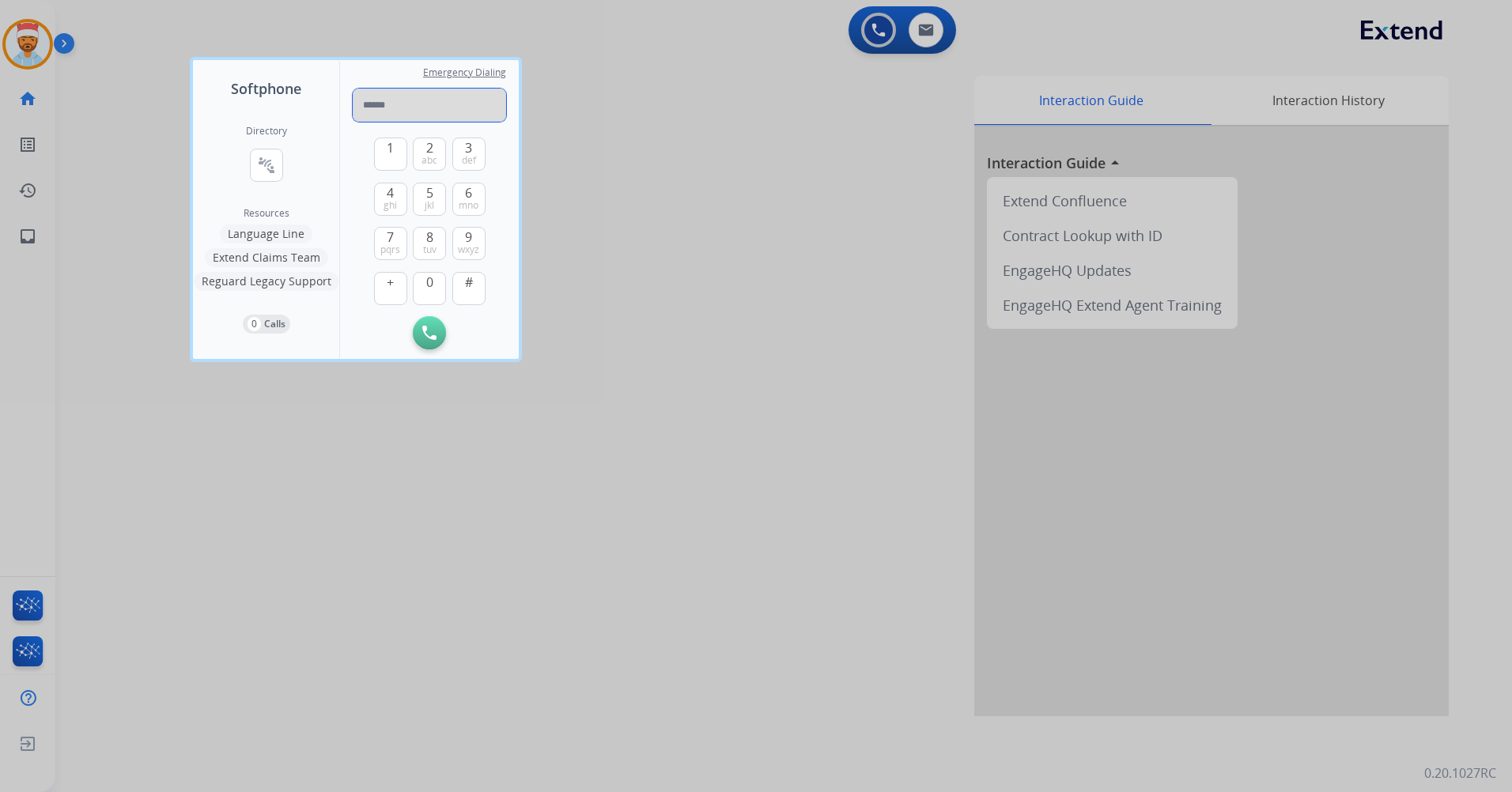
click at [405, 108] on input "tel" at bounding box center [428, 105] width 153 height 34
drag, startPoint x: 472, startPoint y: 152, endPoint x: 384, endPoint y: 158, distance: 88.2
click at [469, 151] on span "3" at bounding box center [468, 147] width 7 height 19
click at [386, 158] on button "1" at bounding box center [391, 154] width 34 height 34
click at [381, 211] on button "4 ghi" at bounding box center [391, 199] width 34 height 34
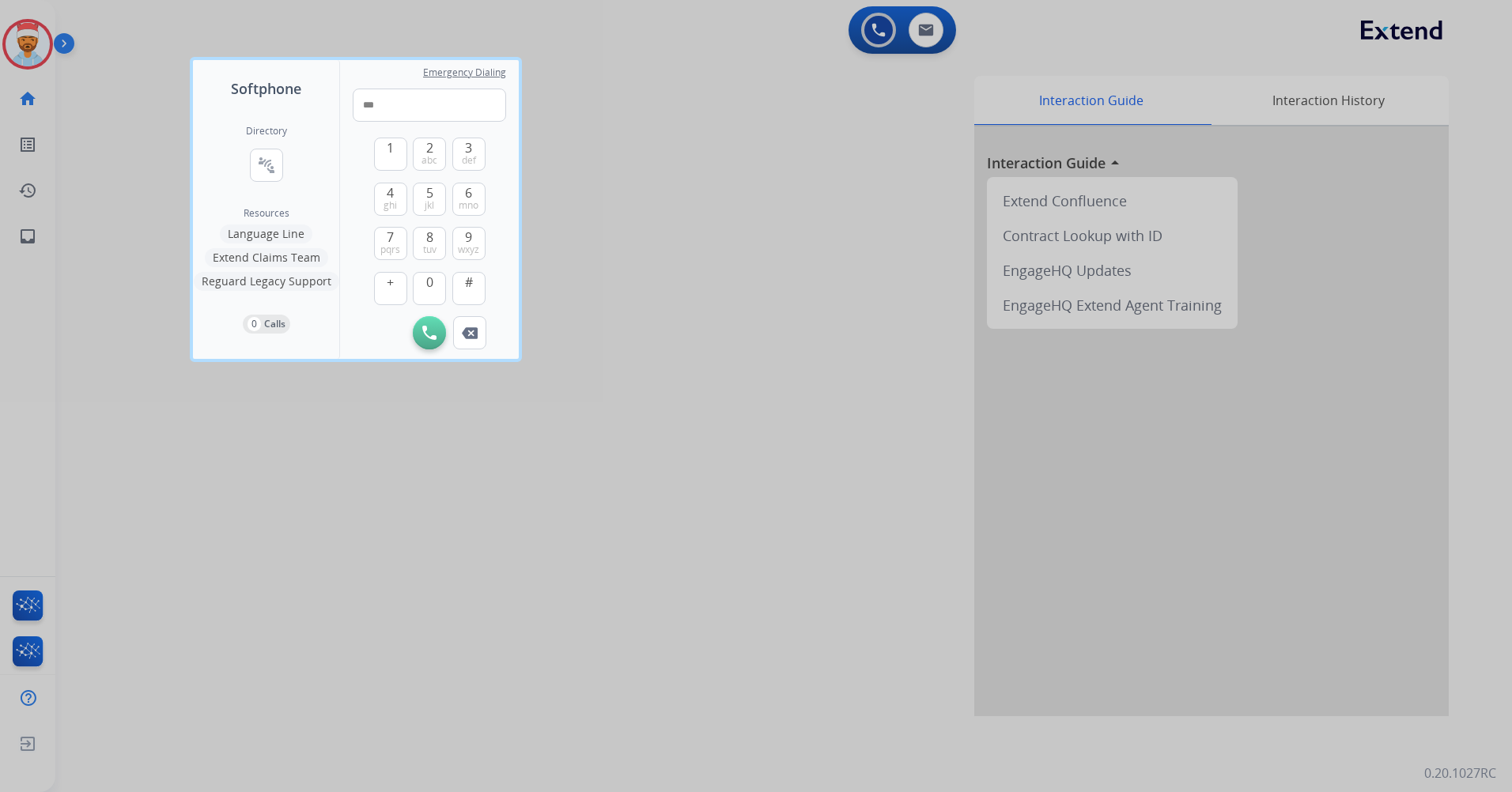
drag, startPoint x: 465, startPoint y: 164, endPoint x: 448, endPoint y: 196, distance: 36.2
click at [464, 164] on span "def" at bounding box center [469, 160] width 14 height 12
drag, startPoint x: 422, startPoint y: 275, endPoint x: 429, endPoint y: 248, distance: 27.9
click at [423, 275] on button "0" at bounding box center [429, 288] width 34 height 34
click at [435, 228] on button "8 tuv" at bounding box center [429, 243] width 34 height 34
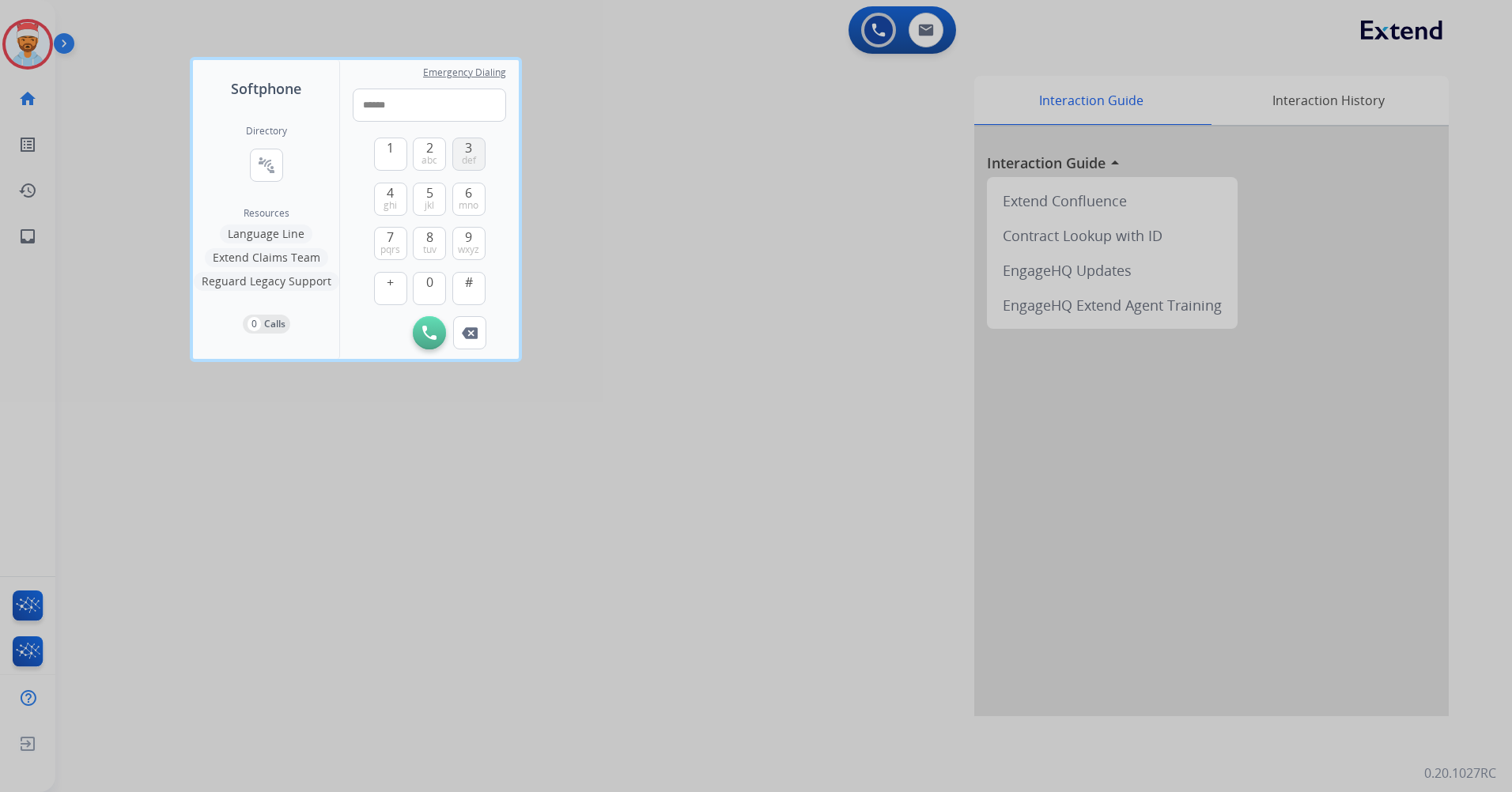
drag, startPoint x: 475, startPoint y: 149, endPoint x: 451, endPoint y: 175, distance: 35.4
click at [474, 149] on button "3 def" at bounding box center [469, 154] width 34 height 34
click at [434, 198] on button "5 jkl" at bounding box center [429, 199] width 34 height 34
drag, startPoint x: 390, startPoint y: 198, endPoint x: 419, endPoint y: 156, distance: 51.0
click at [391, 196] on button "4 ghi" at bounding box center [391, 199] width 34 height 34
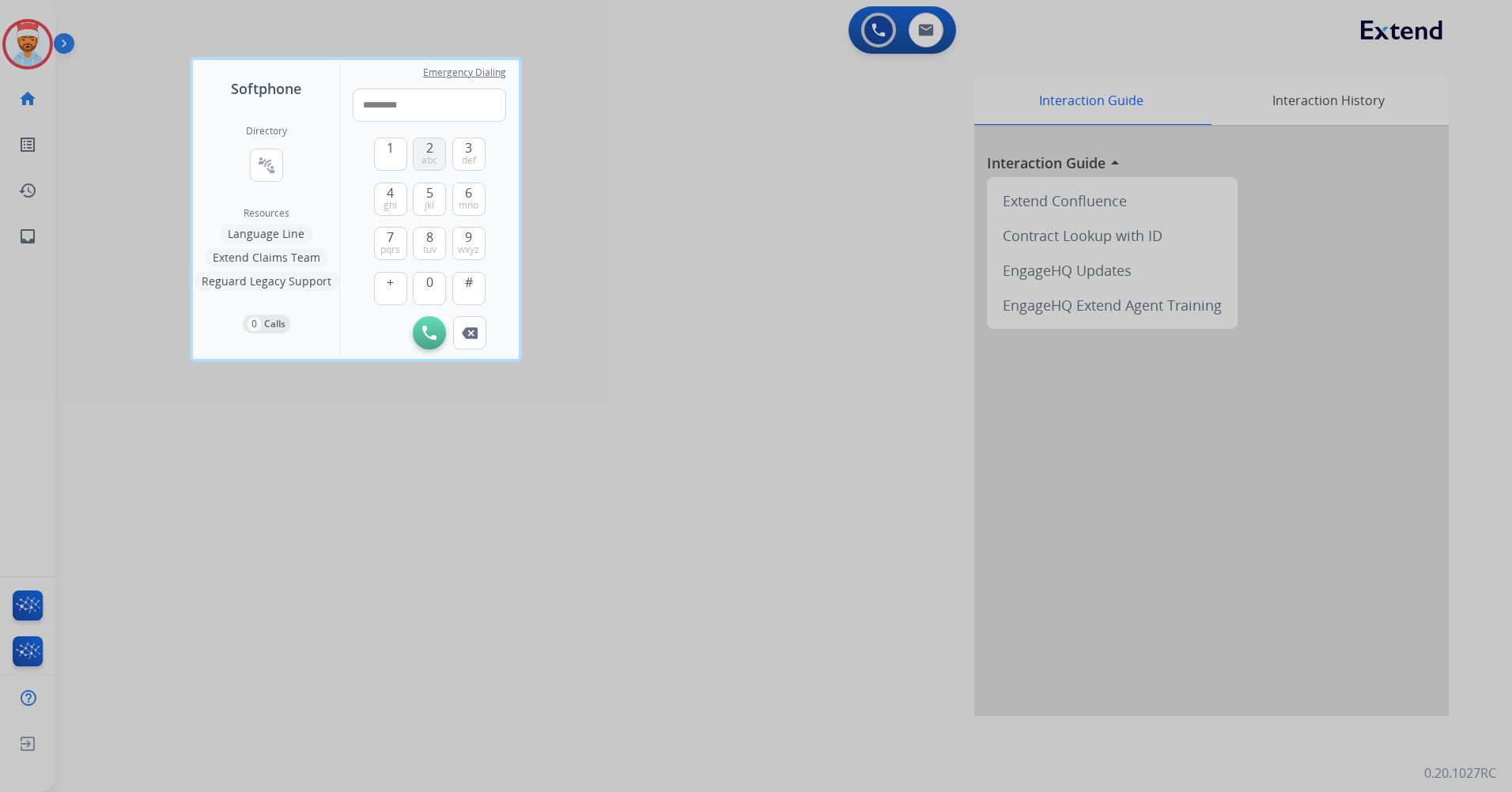
click at [422, 148] on button "2 abc" at bounding box center [429, 154] width 34 height 34
type input "**********"
click at [420, 335] on button "Initiate Call" at bounding box center [429, 333] width 34 height 34
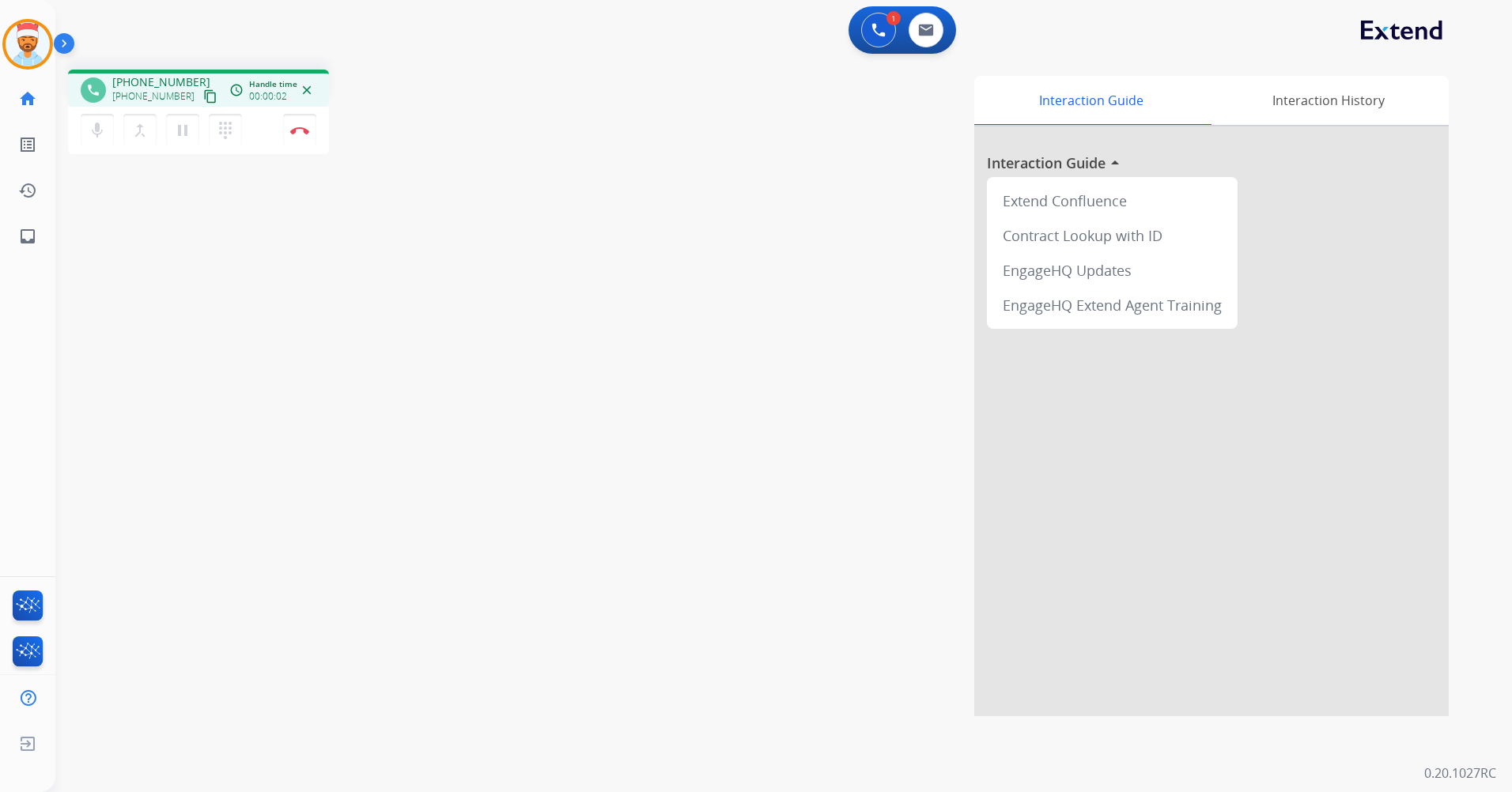
click at [305, 88] on mat-icon "close" at bounding box center [307, 90] width 14 height 14
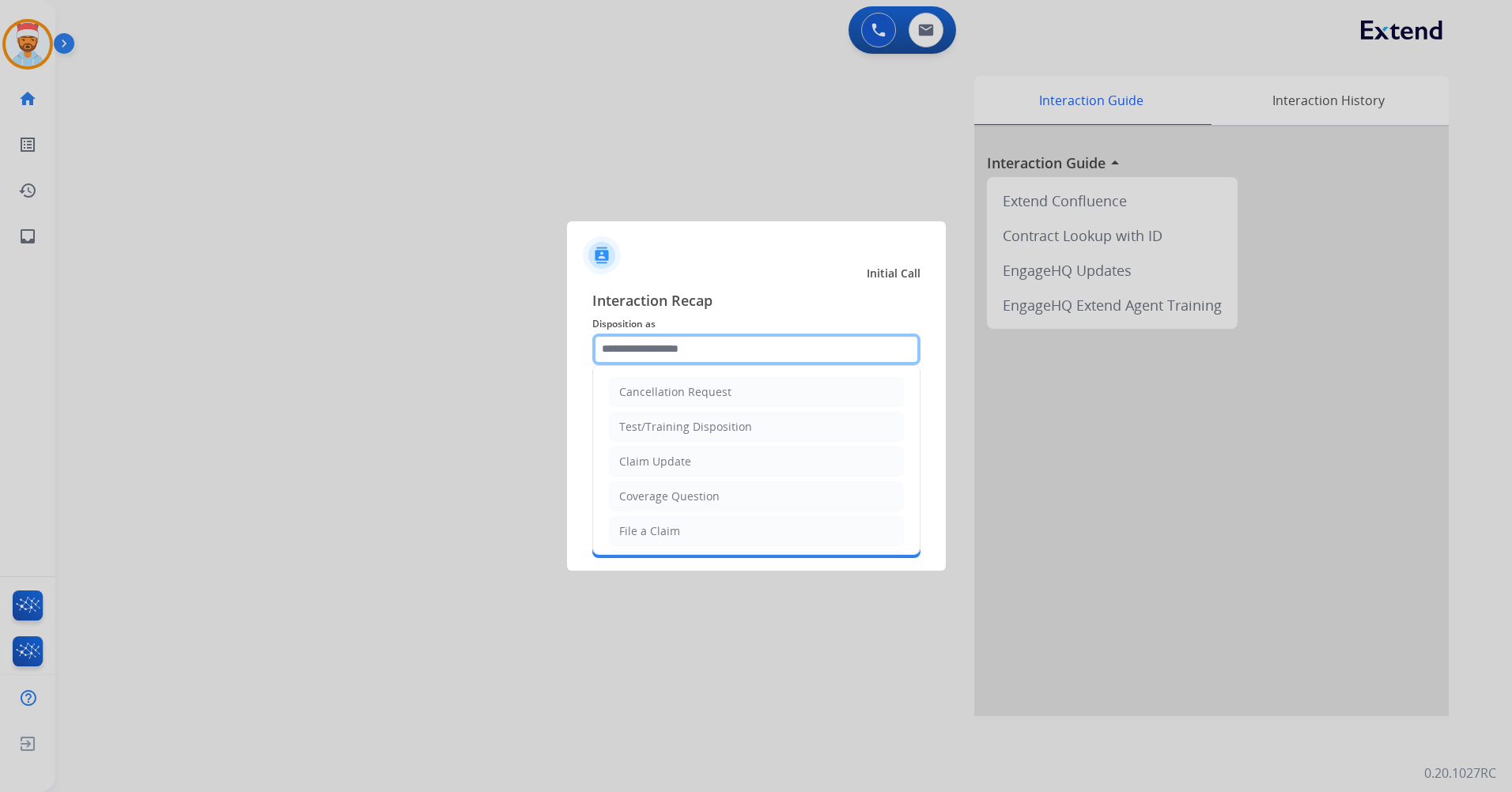
click at [667, 358] on input "text" at bounding box center [756, 350] width 328 height 32
type input "*"
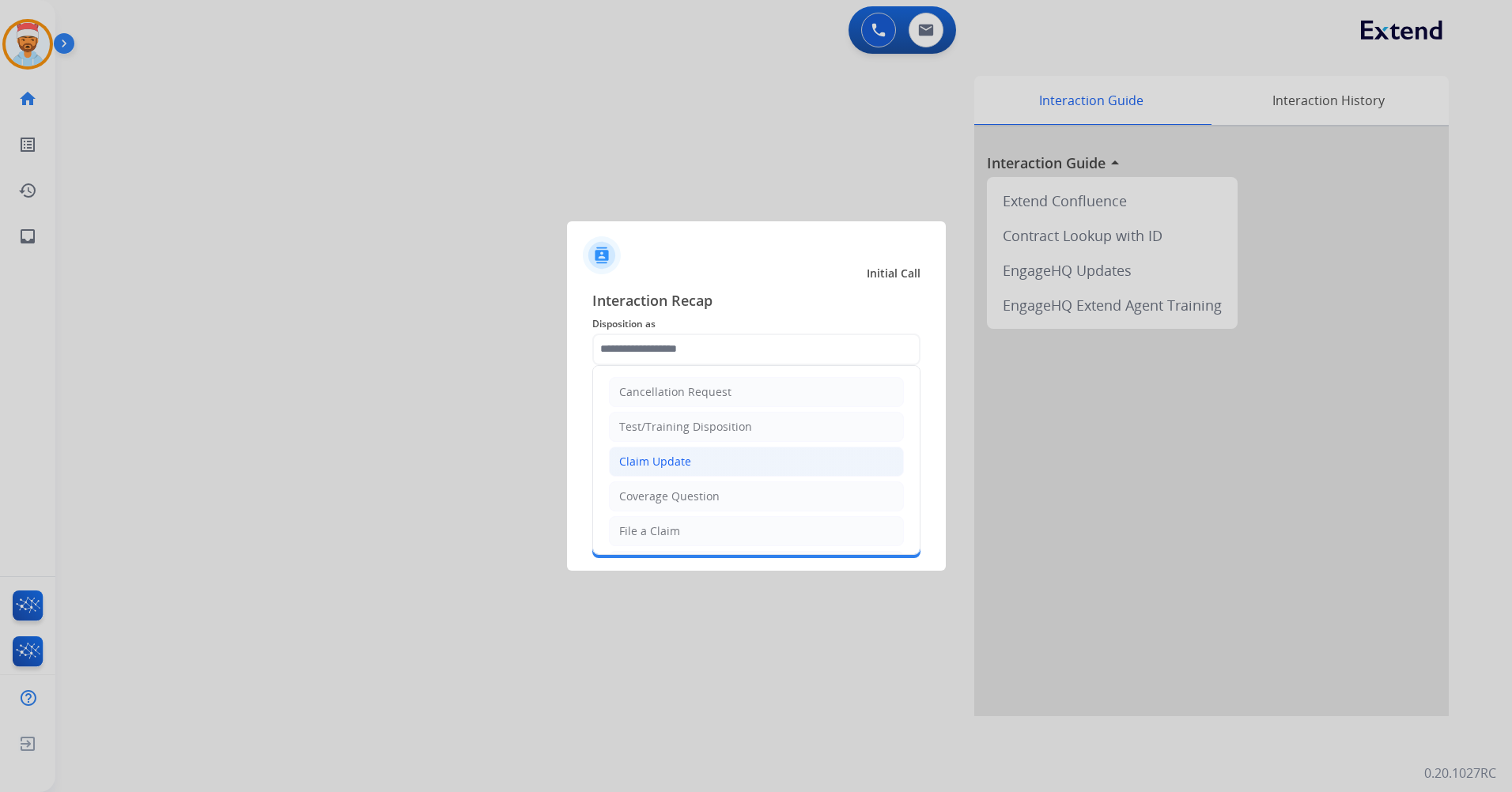
click at [668, 463] on div "Claim Update" at bounding box center [655, 462] width 72 height 16
type input "**********"
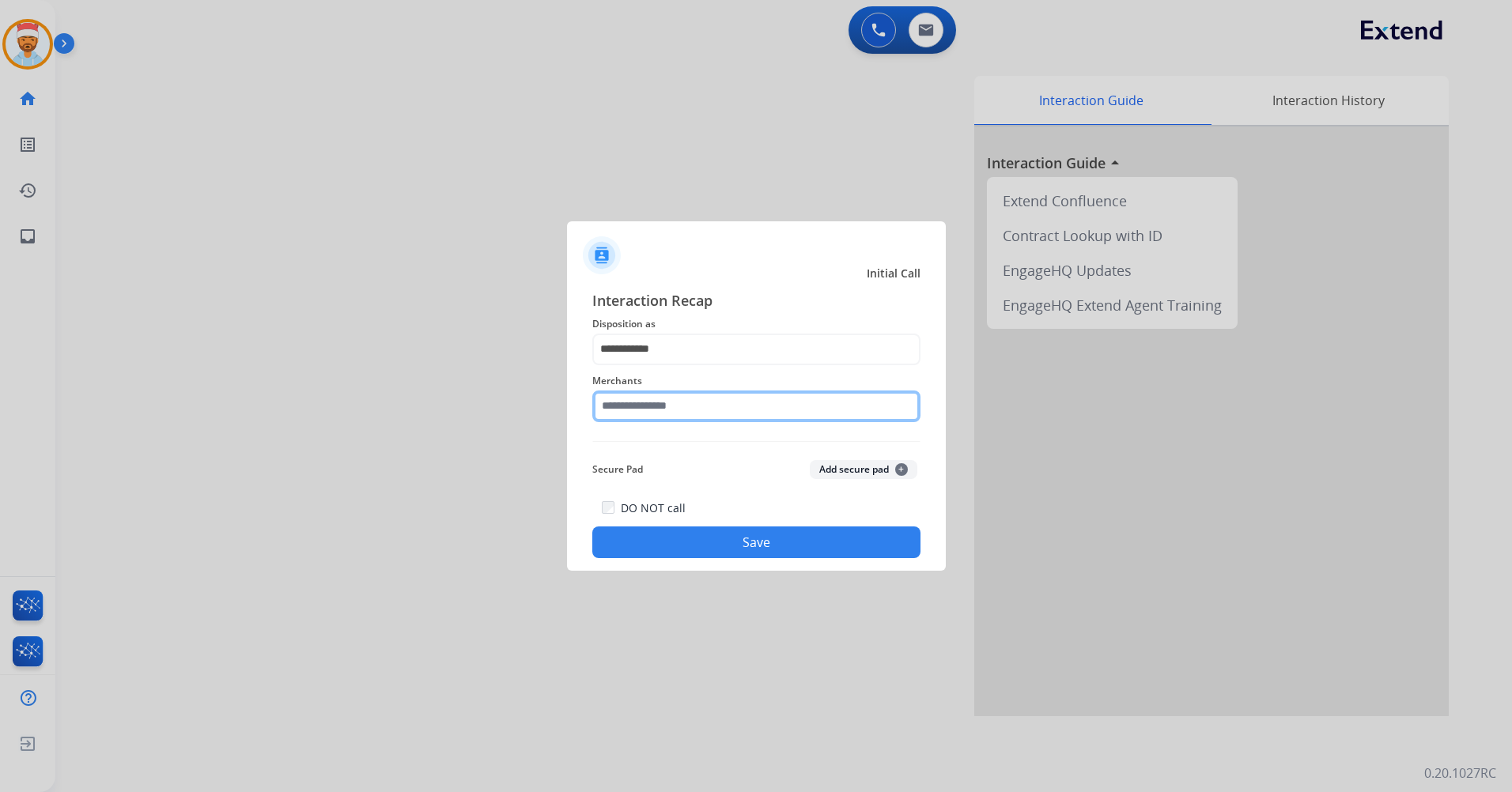
click at [715, 404] on input "text" at bounding box center [756, 406] width 328 height 32
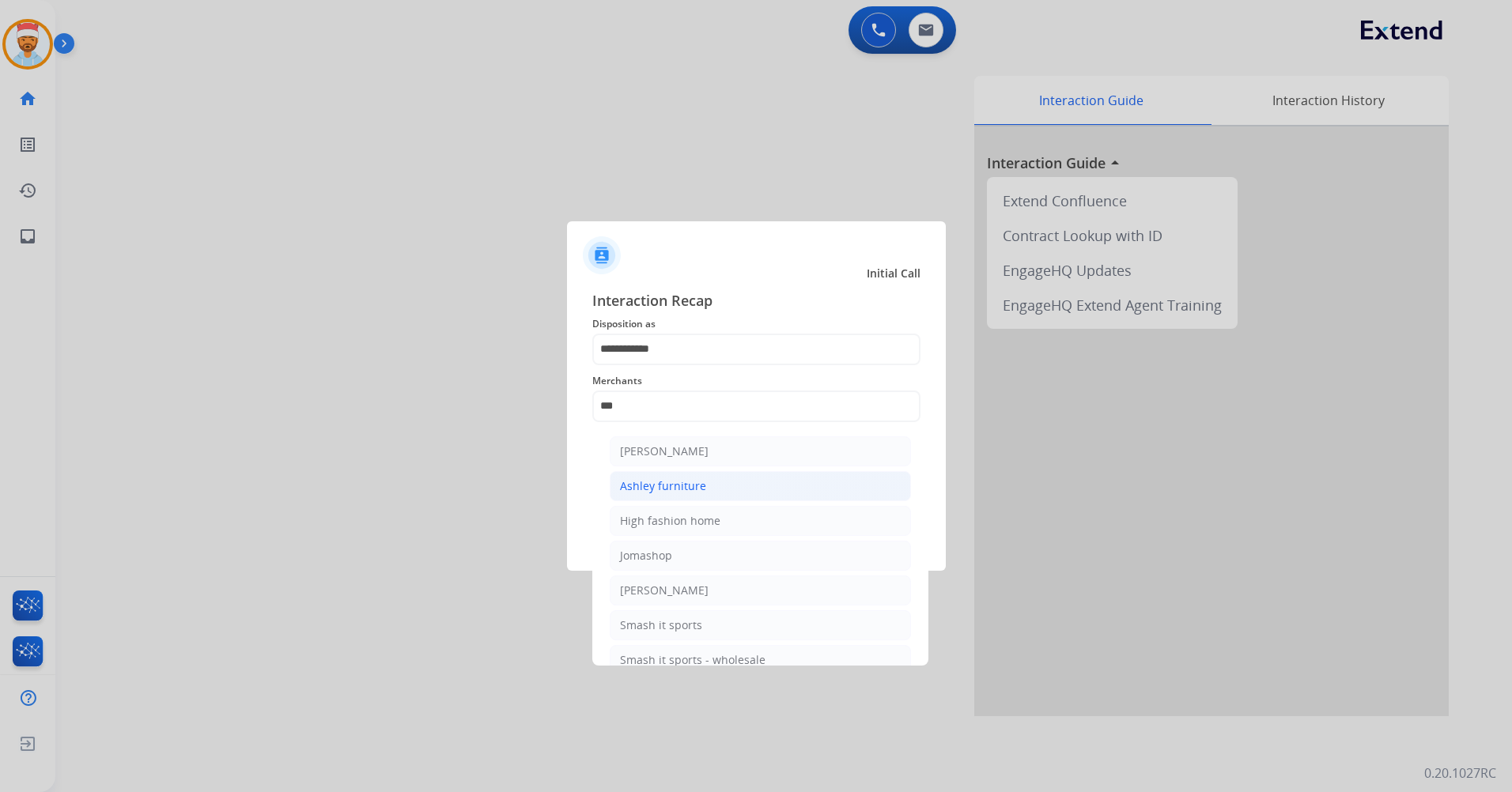
click at [665, 478] on div "Ashley furniture" at bounding box center [662, 486] width 86 height 16
type input "**********"
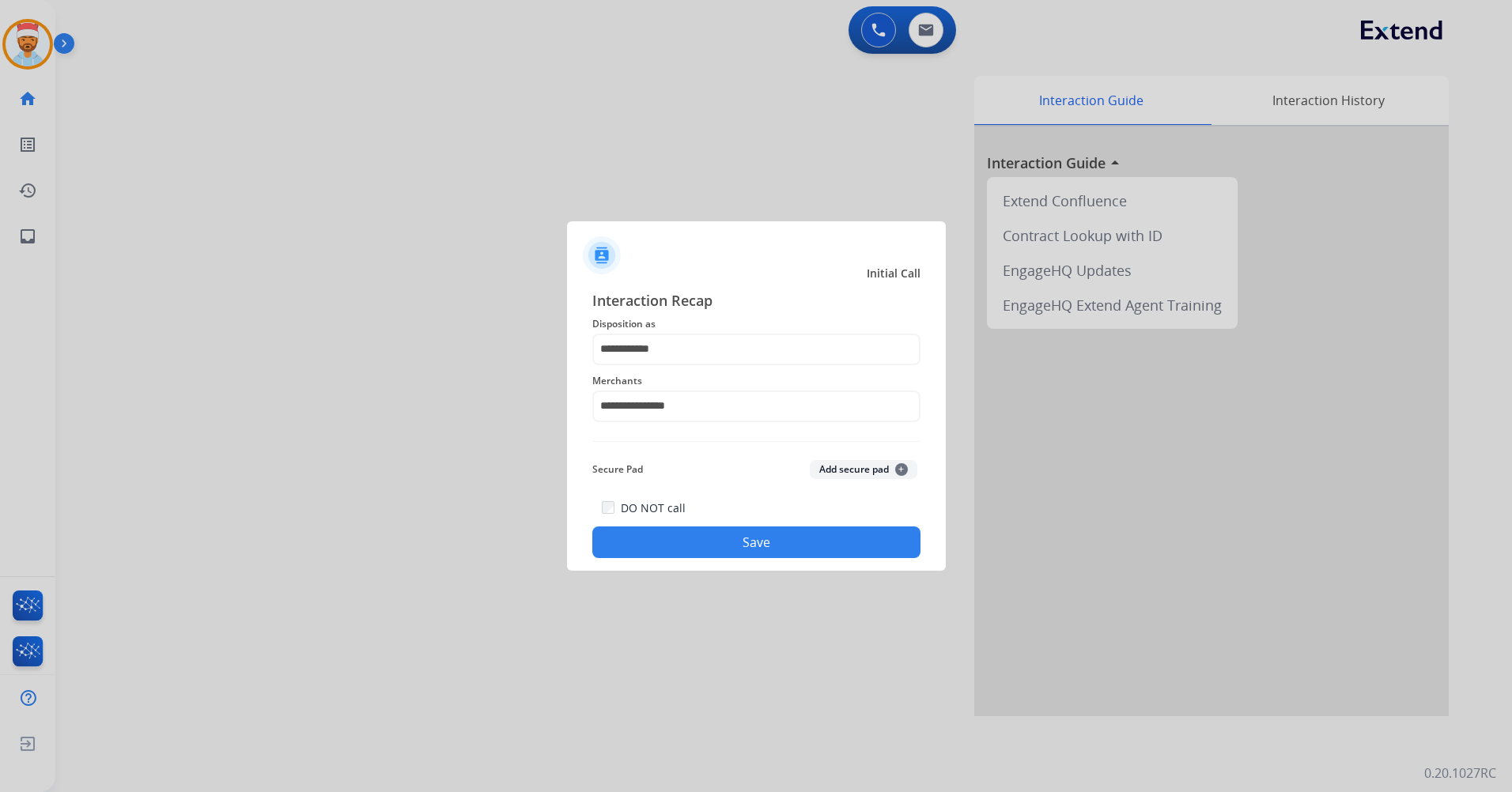
click at [753, 541] on button "Save" at bounding box center [756, 542] width 328 height 32
